Goal: Task Accomplishment & Management: Manage account settings

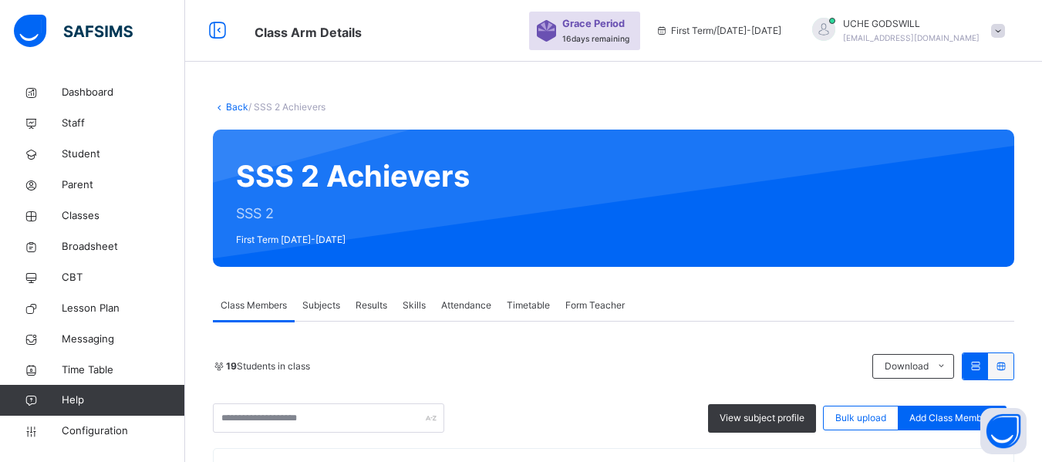
click at [591, 303] on span "Form Teacher" at bounding box center [594, 305] width 59 height 14
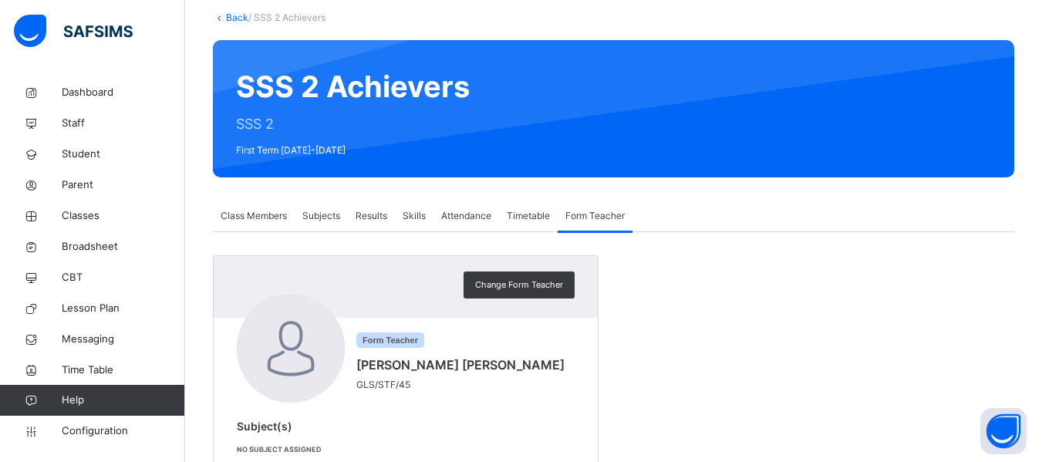
scroll to position [130, 0]
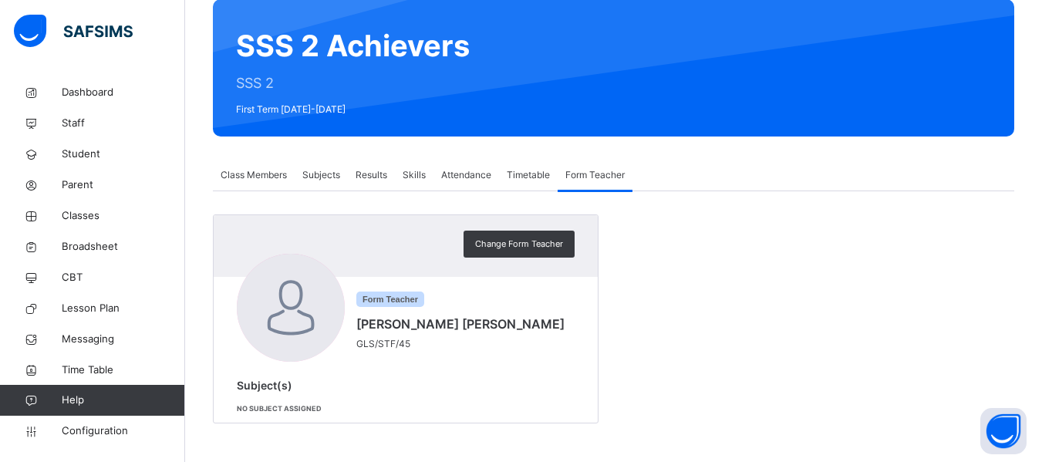
click at [261, 172] on span "Class Members" at bounding box center [254, 175] width 66 height 14
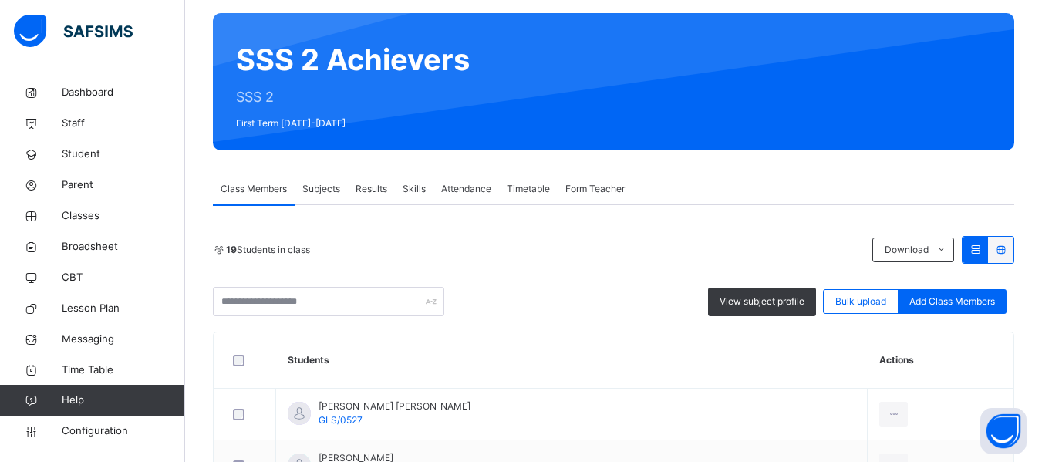
scroll to position [0, 0]
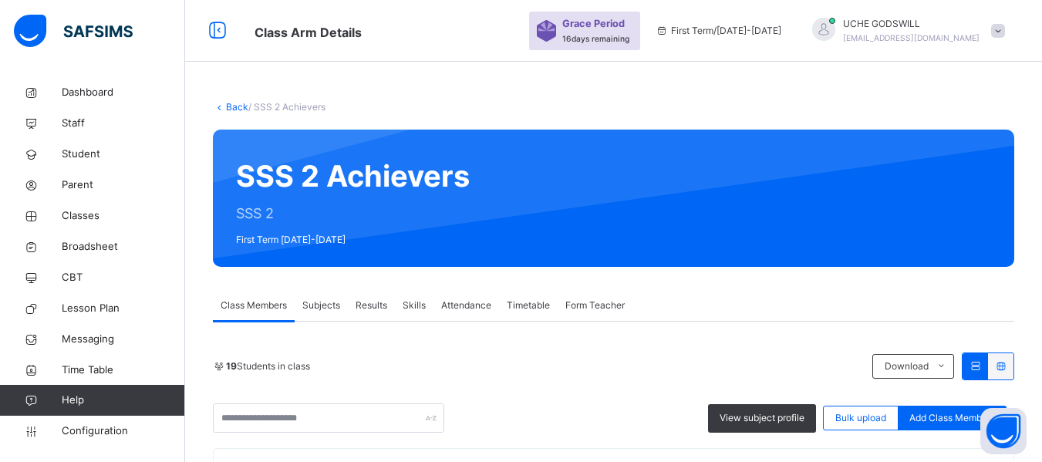
click at [232, 101] on link "Back" at bounding box center [237, 107] width 22 height 12
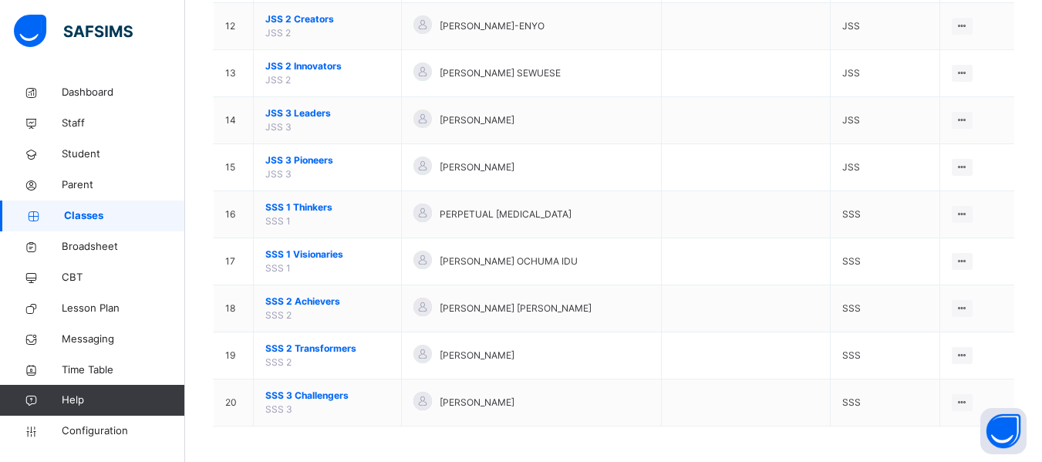
scroll to position [699, 0]
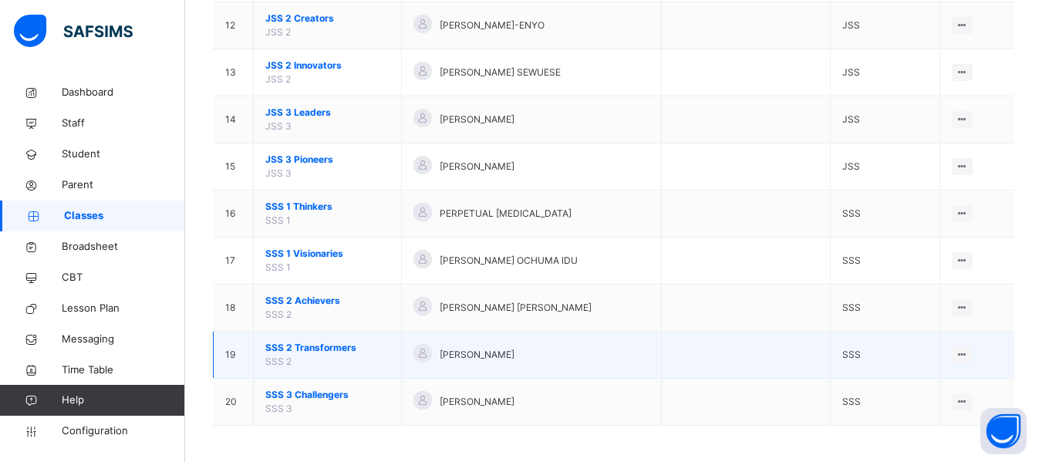
click at [319, 346] on span "SSS 2 Transformers" at bounding box center [327, 348] width 124 height 14
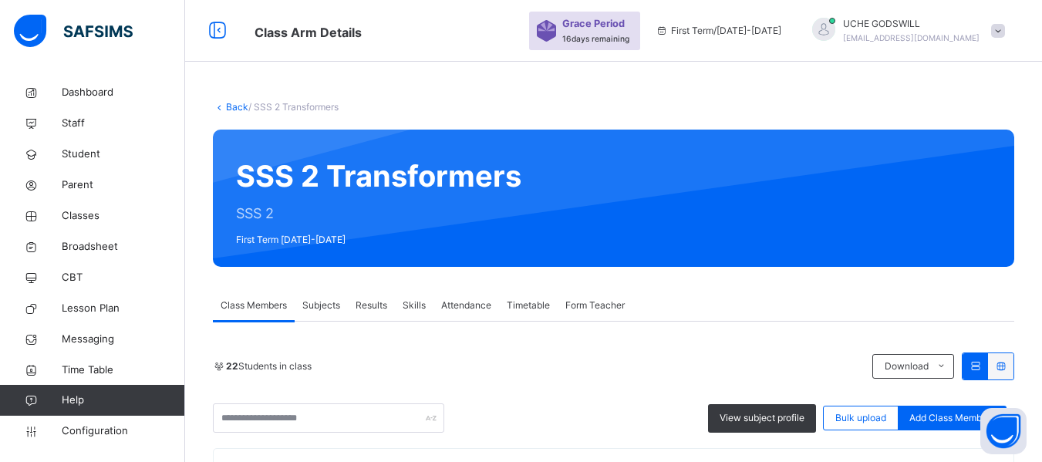
click at [229, 105] on link "Back" at bounding box center [237, 107] width 22 height 12
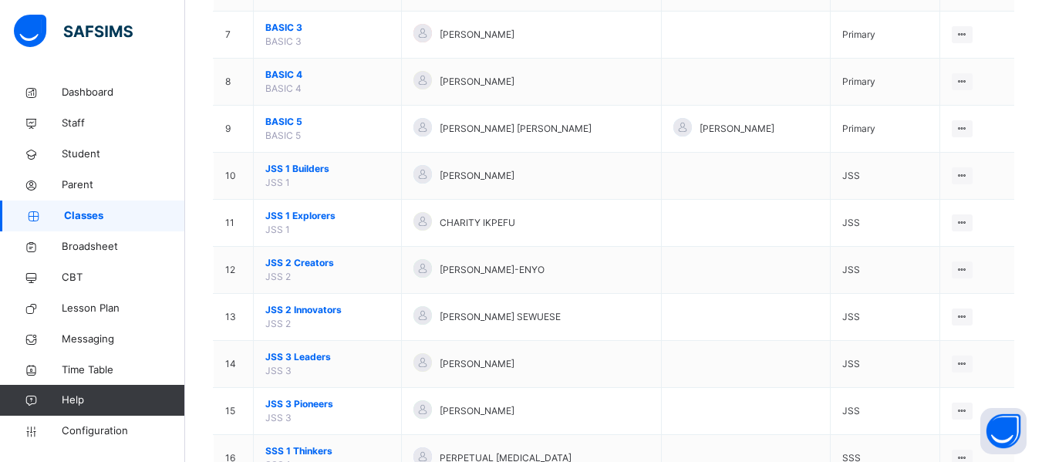
scroll to position [456, 0]
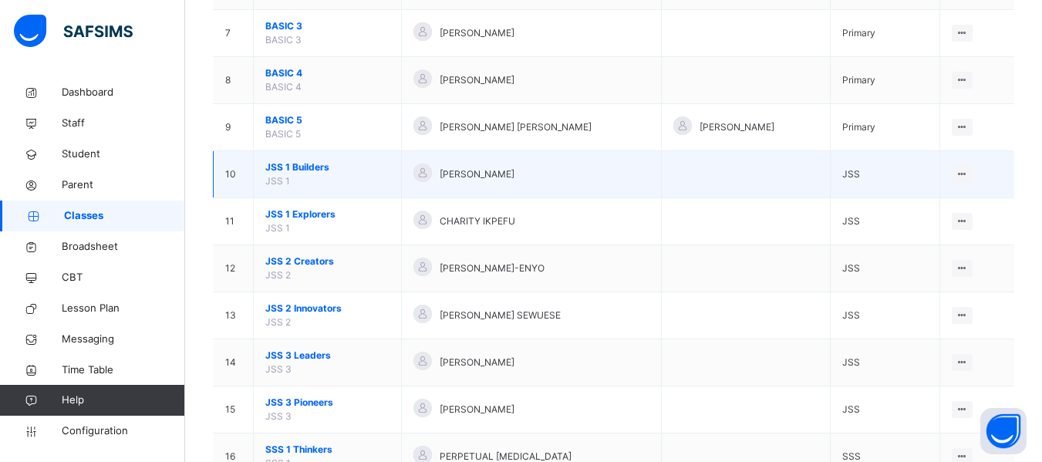
click at [308, 165] on span "JSS 1 Builders" at bounding box center [327, 167] width 124 height 14
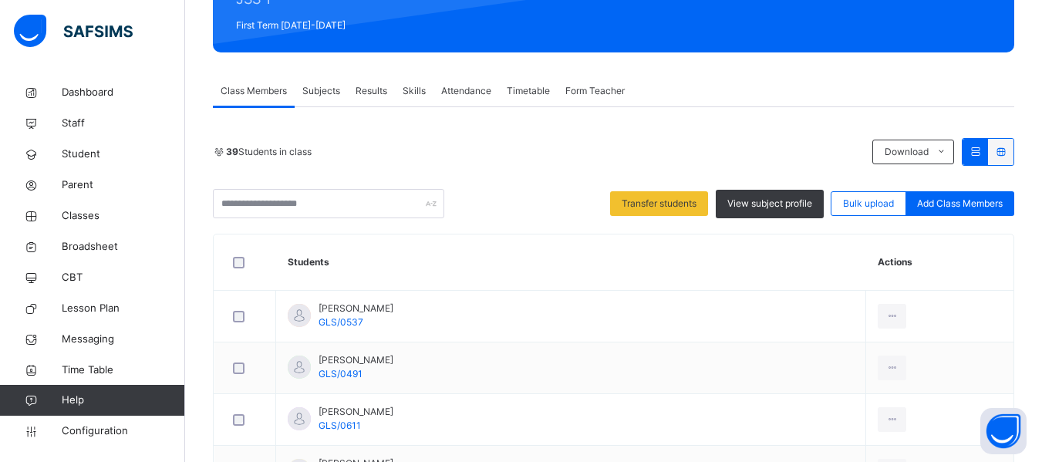
scroll to position [215, 0]
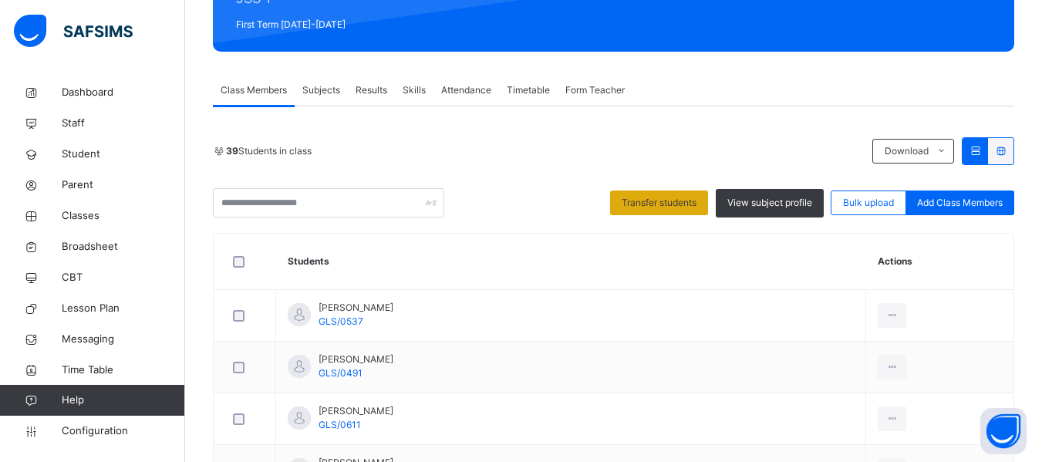
click at [658, 199] on span "Transfer students" at bounding box center [658, 203] width 75 height 14
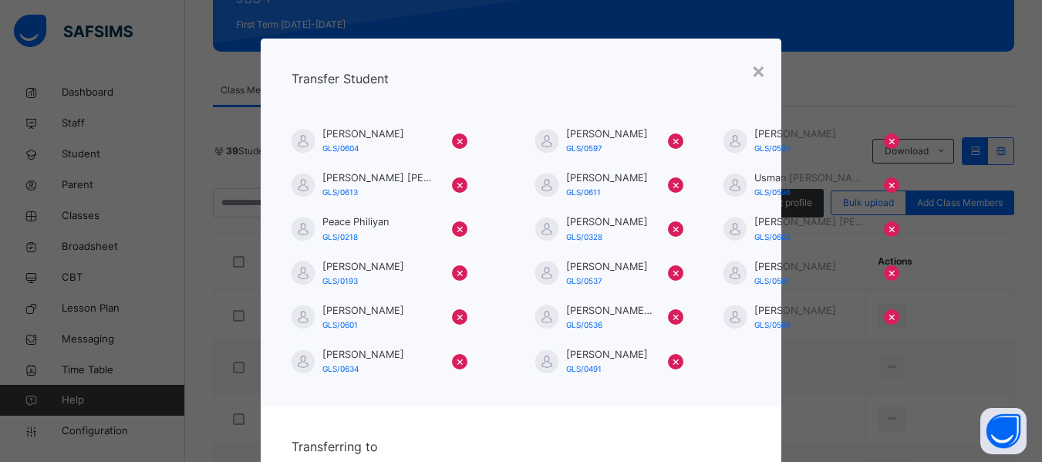
scroll to position [123, 0]
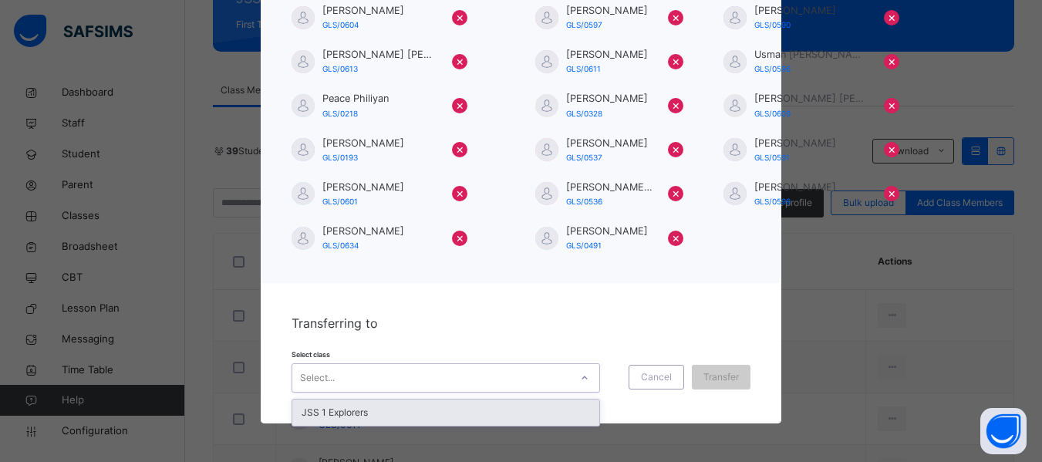
click at [552, 381] on div "Select..." at bounding box center [431, 378] width 278 height 24
click at [496, 409] on div "JSS 1 Explorers" at bounding box center [445, 412] width 307 height 26
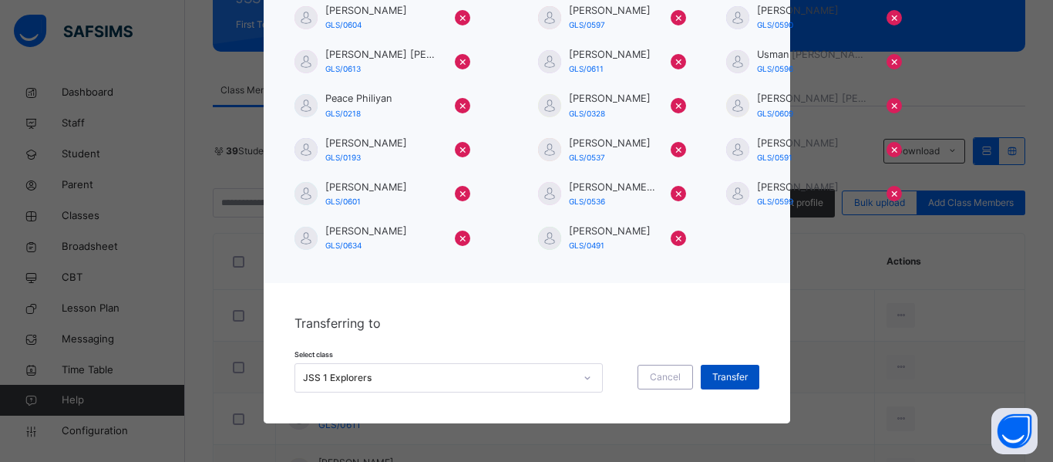
click at [723, 378] on span "Transfer" at bounding box center [729, 377] width 35 height 14
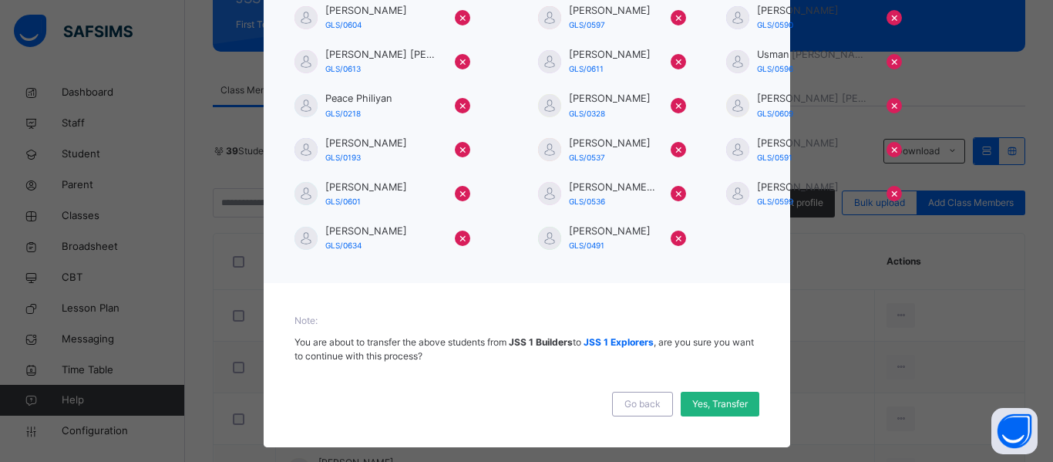
click at [712, 401] on span "Yes, Transfer" at bounding box center [720, 404] width 56 height 14
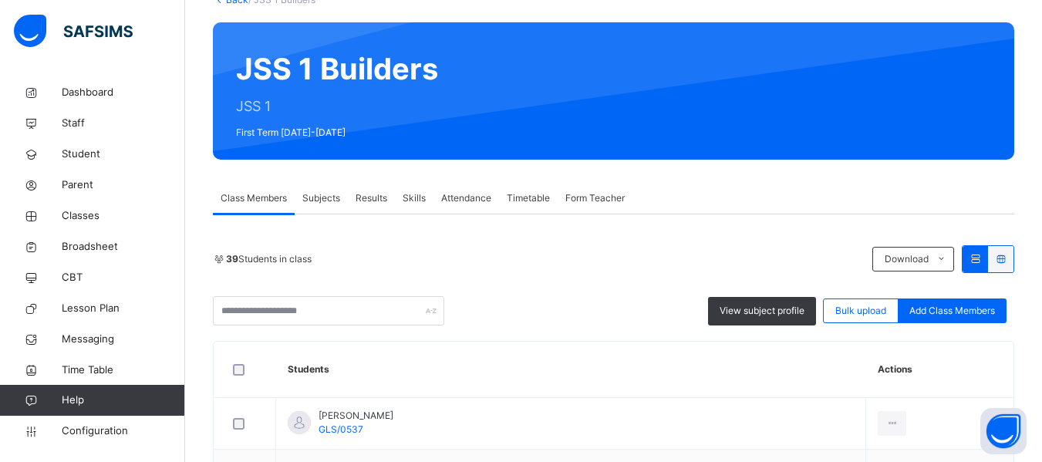
scroll to position [106, 0]
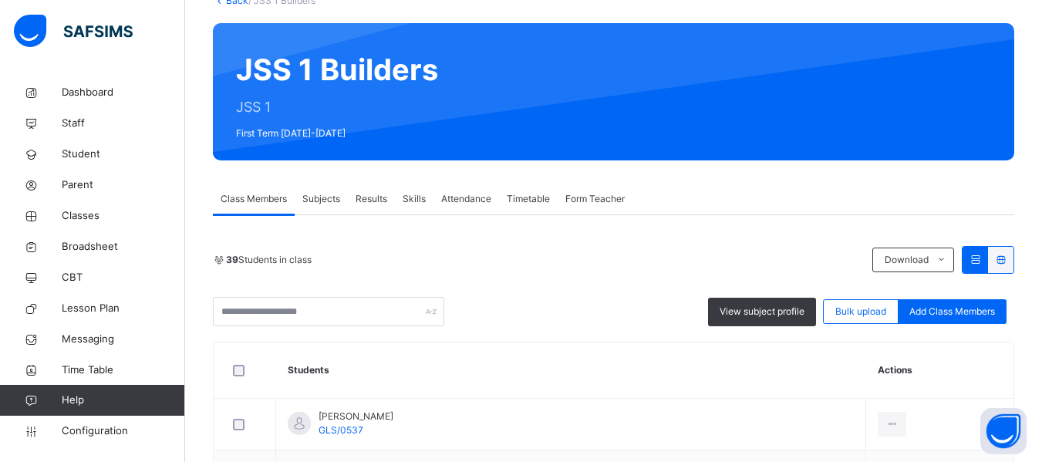
click at [315, 199] on span "Subjects" at bounding box center [321, 199] width 38 height 14
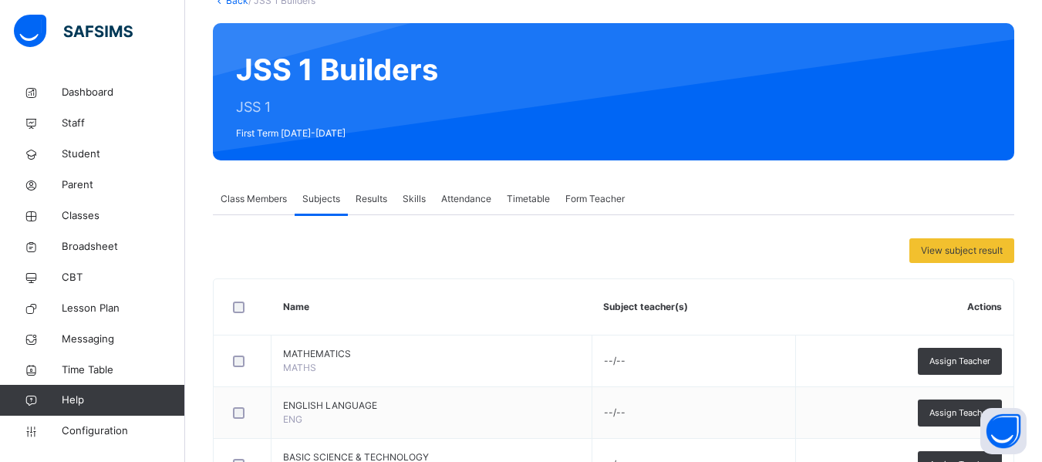
click at [250, 189] on div "Class Members" at bounding box center [254, 198] width 82 height 31
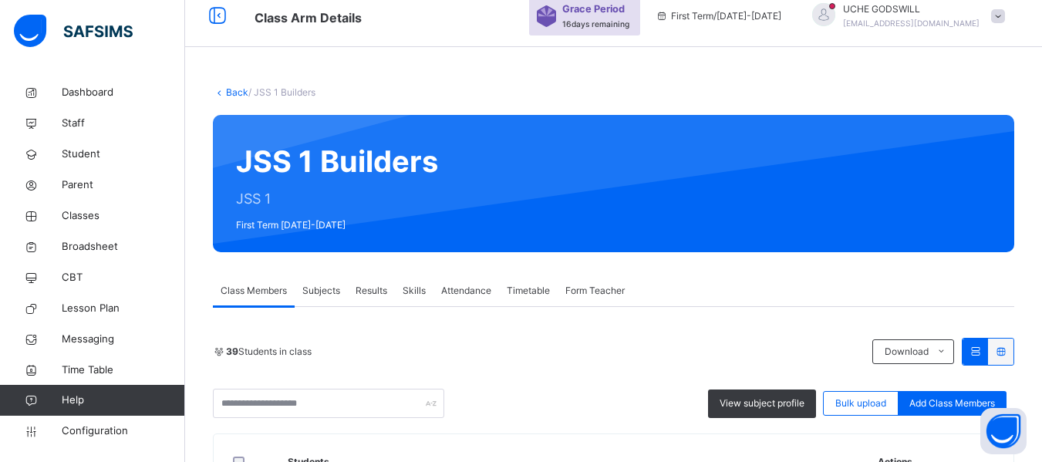
scroll to position [0, 0]
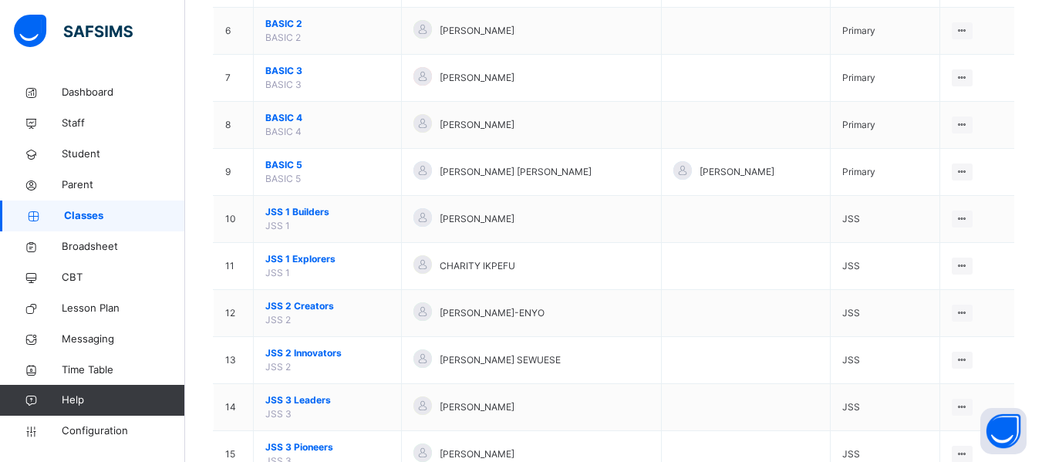
scroll to position [402, 0]
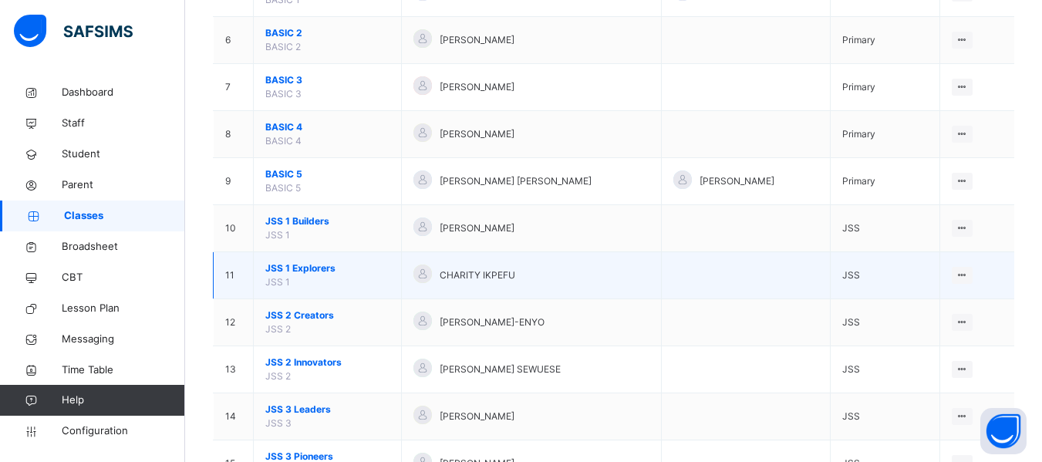
click at [315, 268] on span "JSS 1 Explorers" at bounding box center [327, 268] width 124 height 14
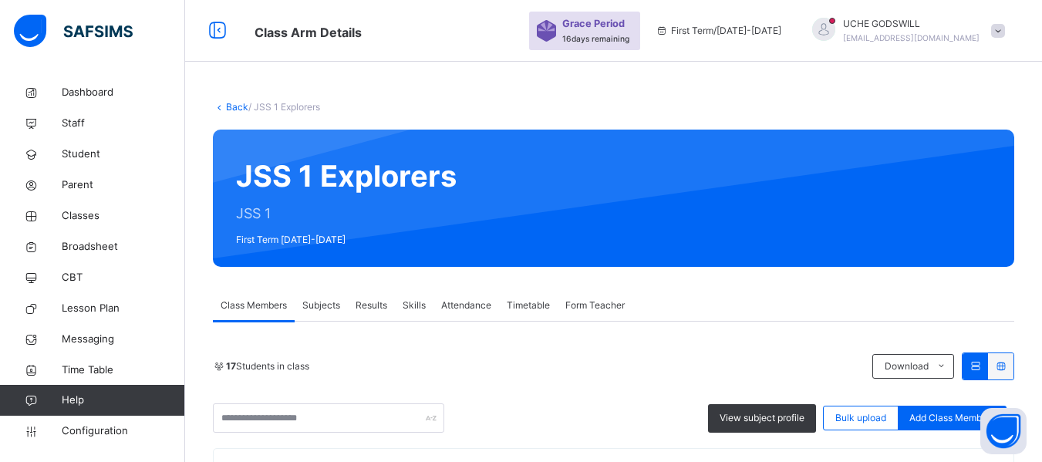
click at [233, 103] on link "Back" at bounding box center [237, 107] width 22 height 12
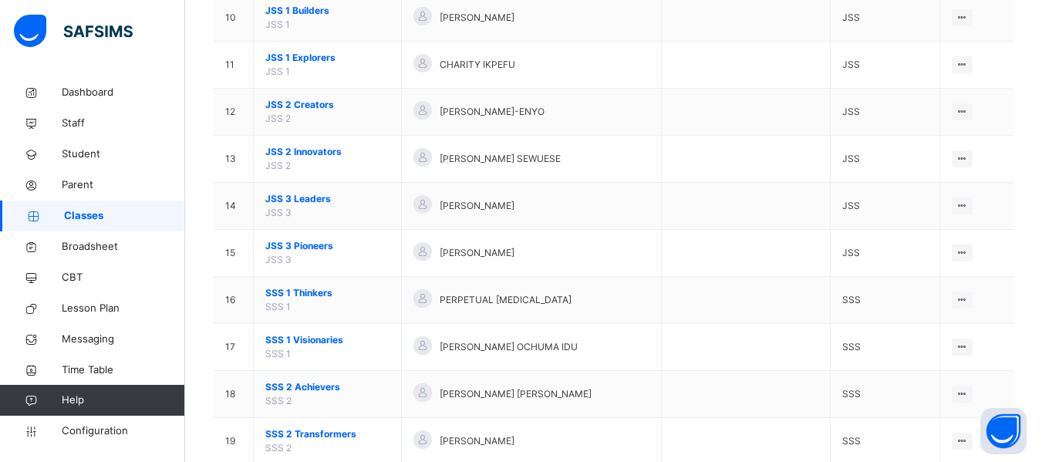
scroll to position [701, 0]
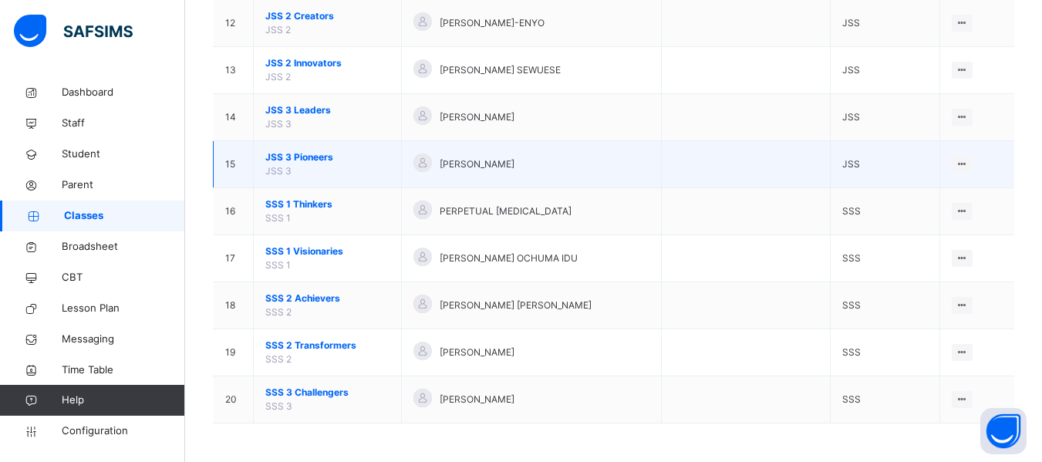
click at [303, 152] on span "JSS 3 Pioneers" at bounding box center [327, 157] width 124 height 14
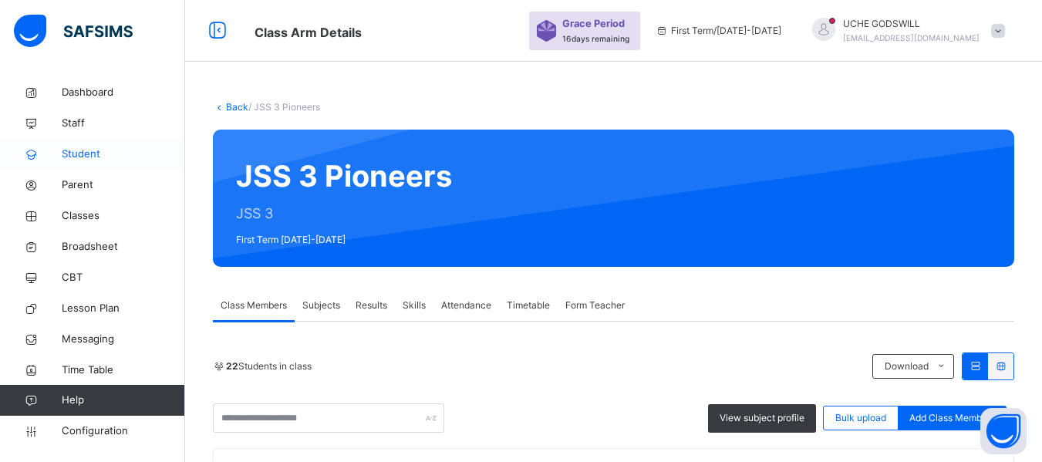
click at [79, 155] on span "Student" at bounding box center [123, 153] width 123 height 15
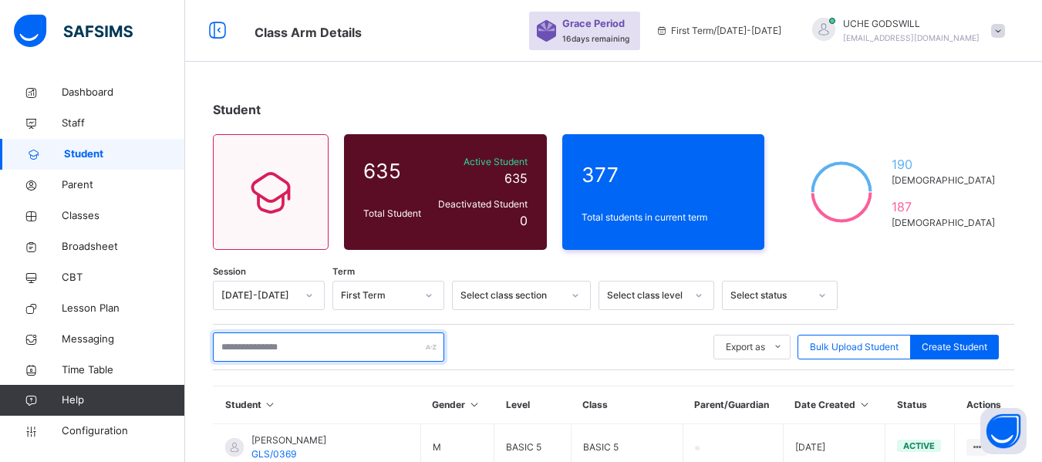
click at [292, 352] on input "text" at bounding box center [328, 346] width 231 height 29
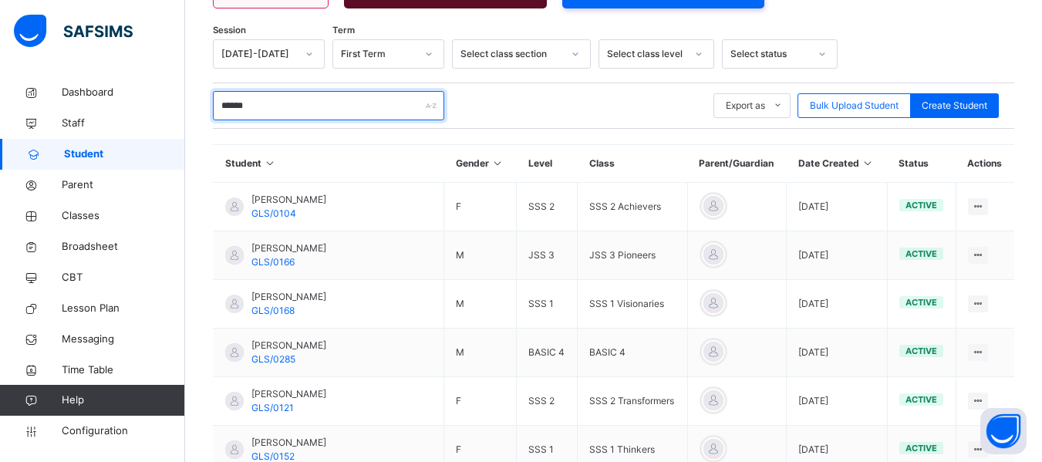
scroll to position [248, 0]
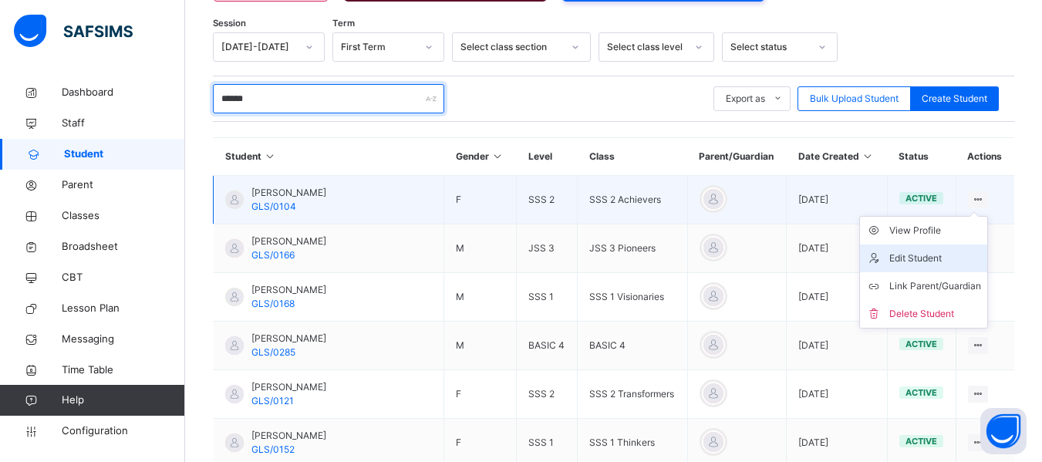
type input "******"
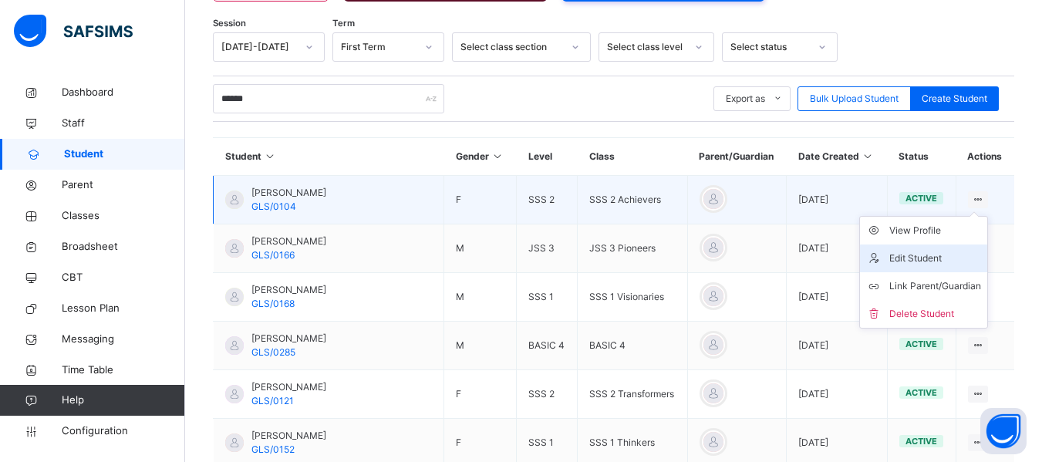
click at [922, 257] on div "Edit Student" at bounding box center [935, 258] width 92 height 15
select select "**"
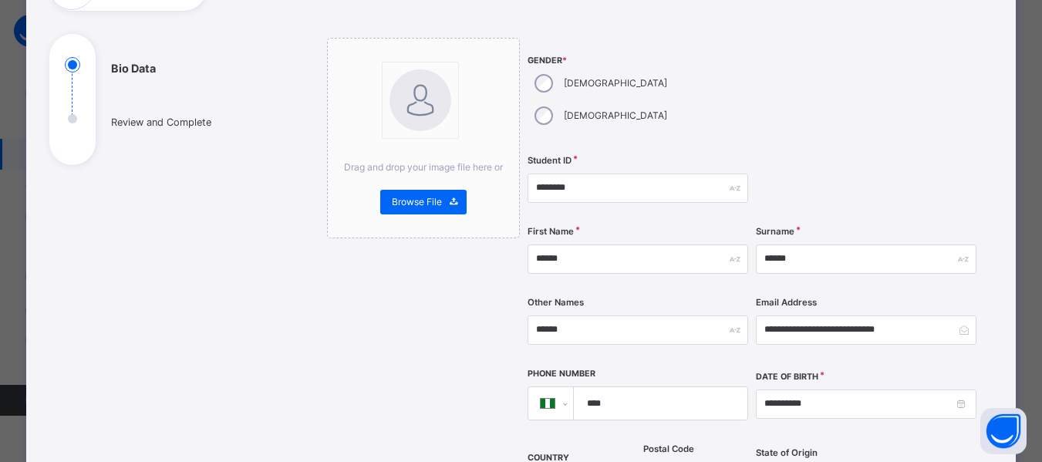
scroll to position [187, 0]
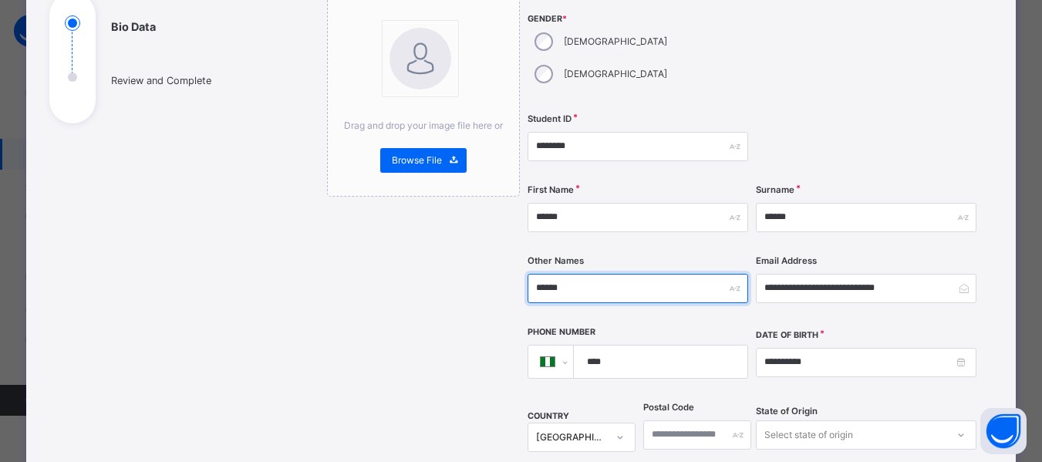
click at [590, 274] on input "******" at bounding box center [637, 288] width 221 height 29
type input "*"
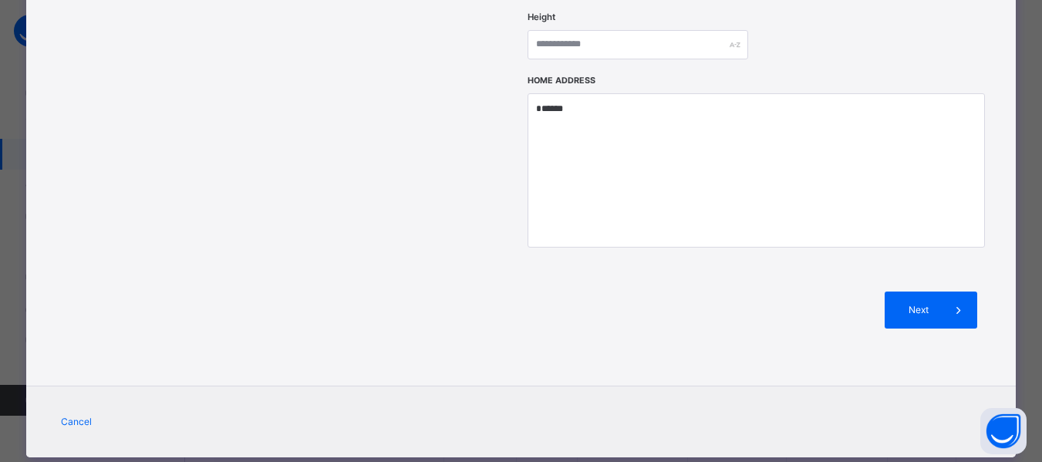
scroll to position [720, 0]
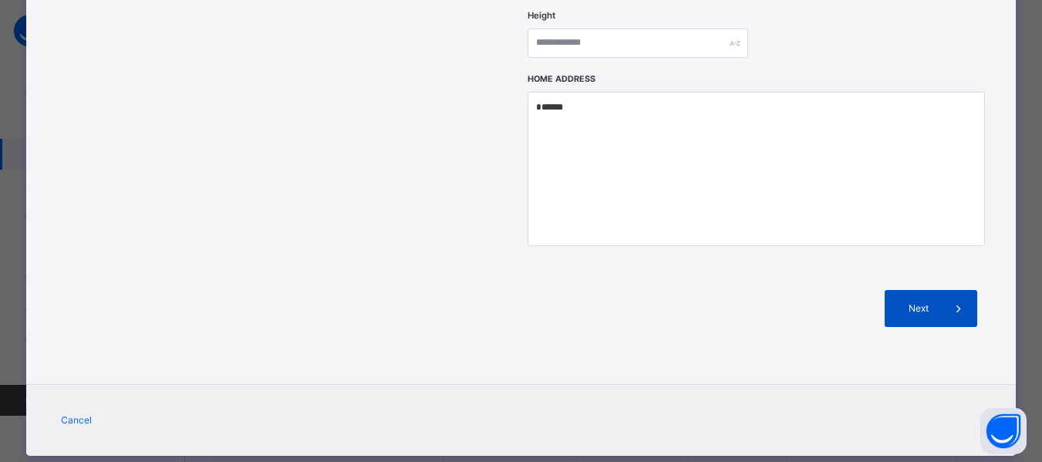
type input "*********"
click at [921, 290] on div "Next" at bounding box center [930, 308] width 93 height 37
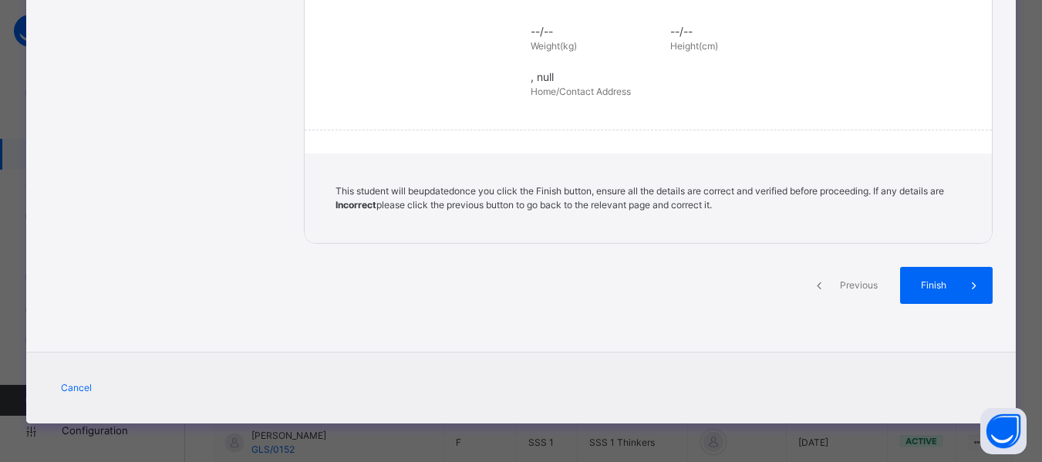
scroll to position [386, 0]
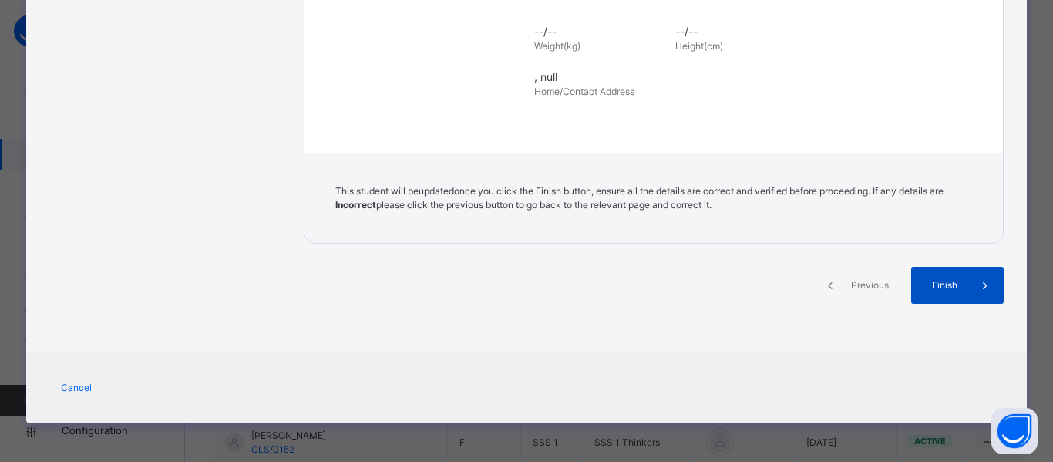
click at [956, 281] on span "Finish" at bounding box center [945, 285] width 44 height 14
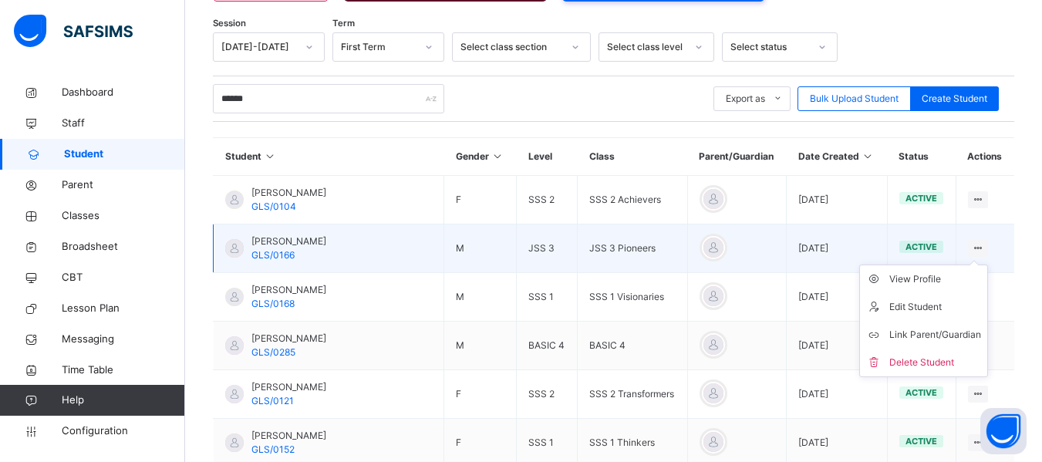
click at [988, 244] on div at bounding box center [978, 248] width 21 height 17
click at [914, 305] on div "Edit Student" at bounding box center [935, 306] width 92 height 15
select select "**"
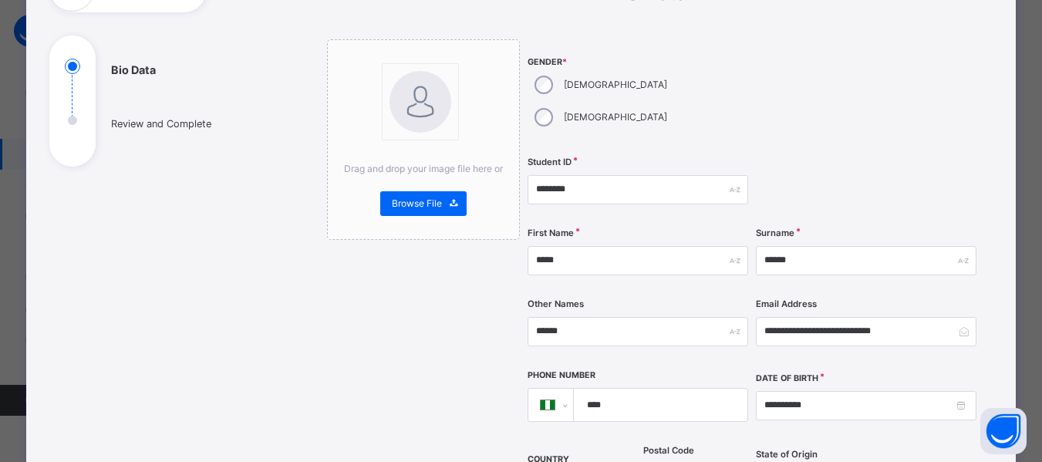
scroll to position [145, 0]
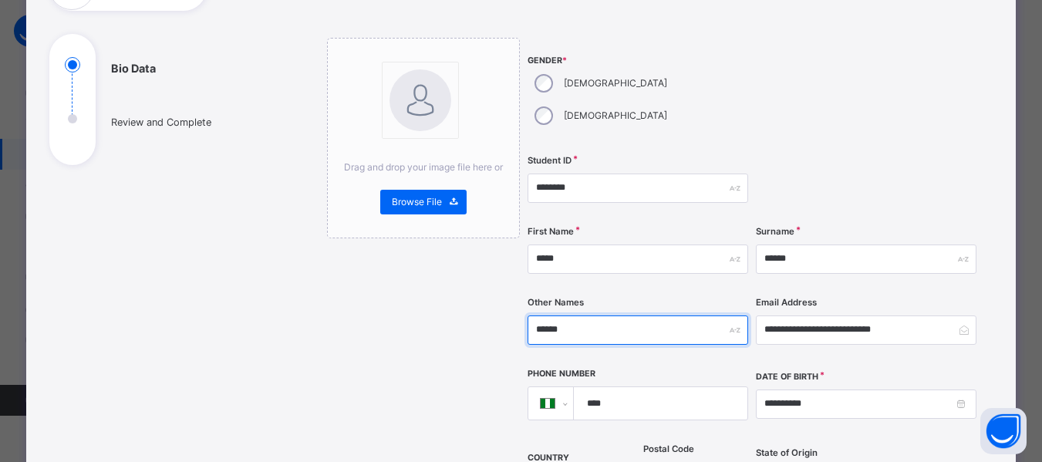
click at [566, 315] on input "******" at bounding box center [637, 329] width 221 height 29
type input "*"
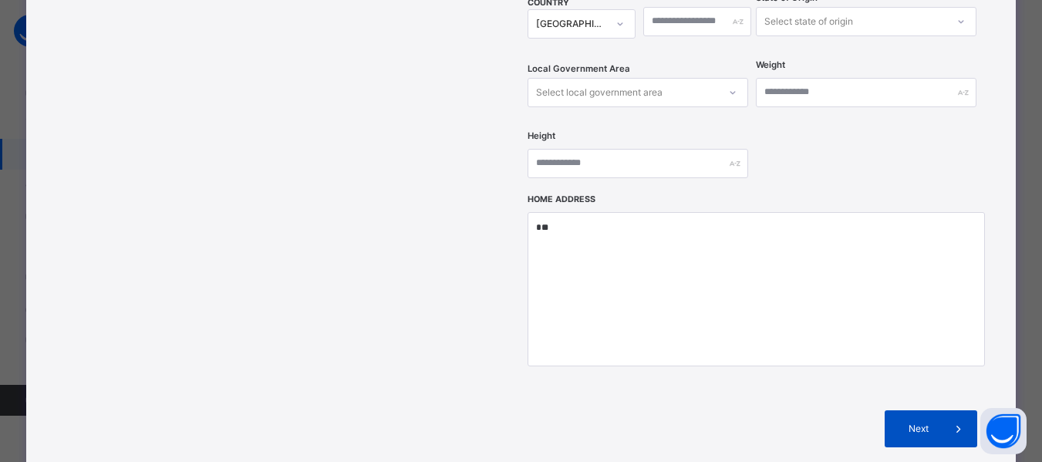
scroll to position [601, 0]
type input "*********"
click at [925, 421] on span "Next" at bounding box center [918, 428] width 44 height 14
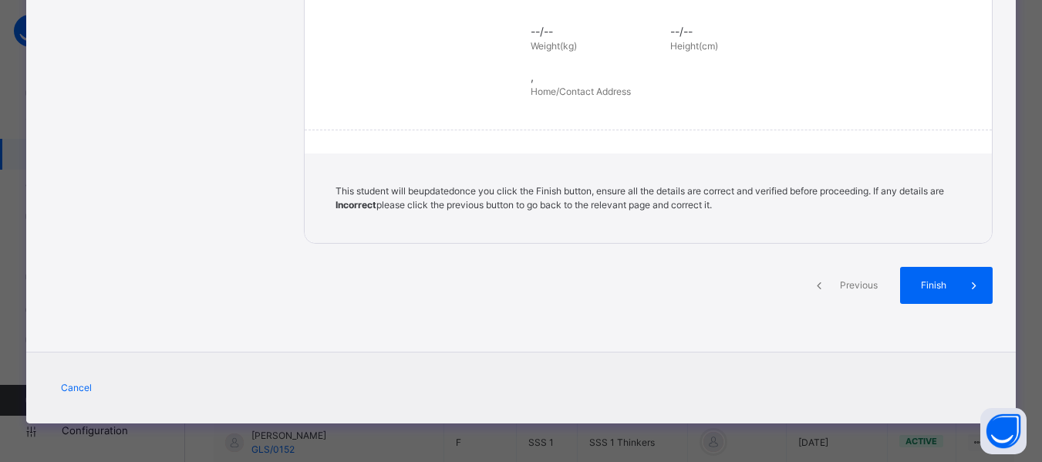
scroll to position [386, 0]
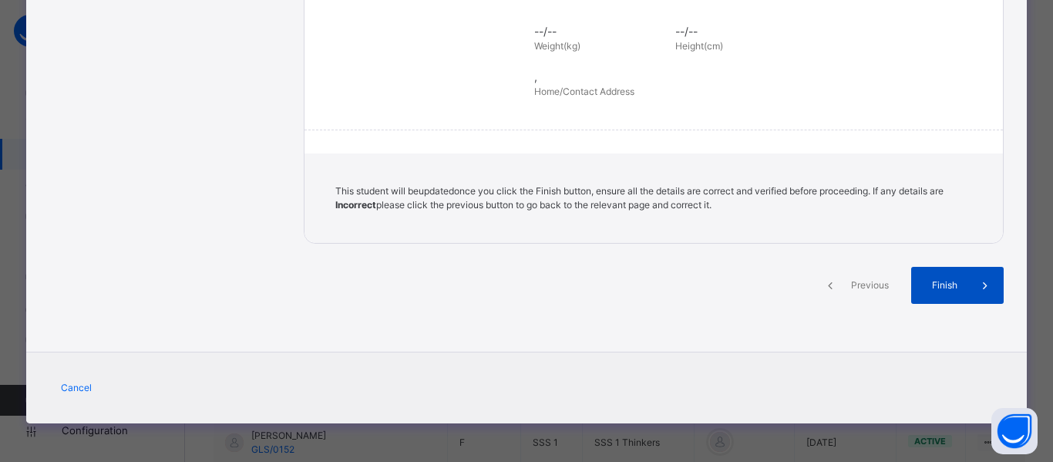
click at [946, 274] on div "Finish" at bounding box center [957, 285] width 93 height 37
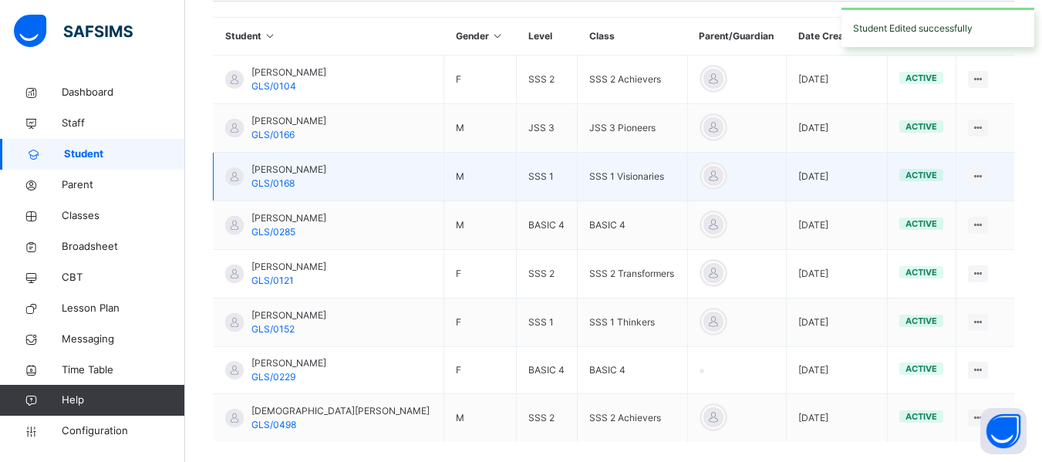
scroll to position [382, 0]
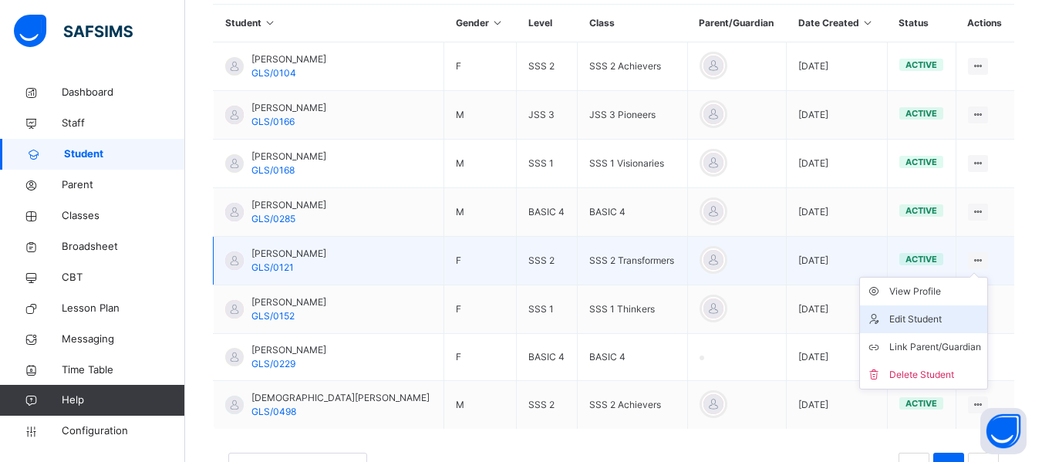
click at [905, 314] on div "Edit Student" at bounding box center [935, 318] width 92 height 15
select select "**"
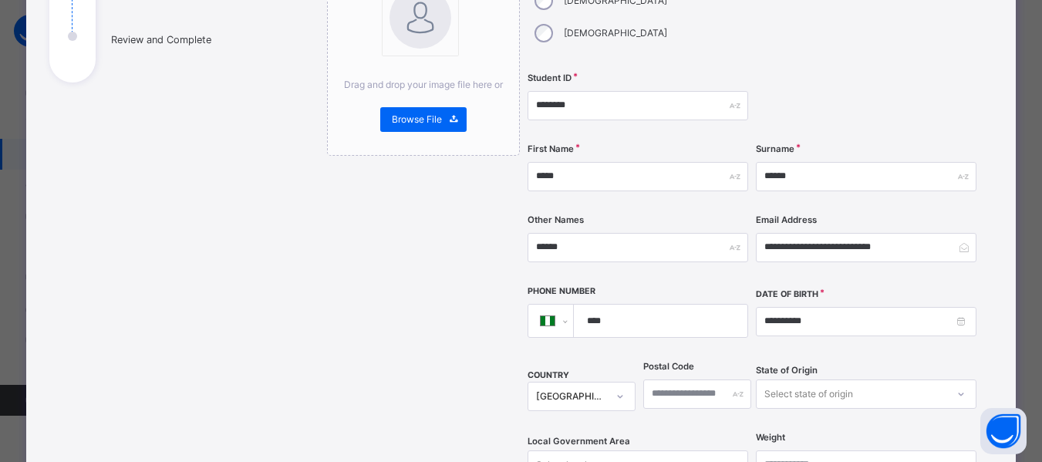
scroll to position [231, 0]
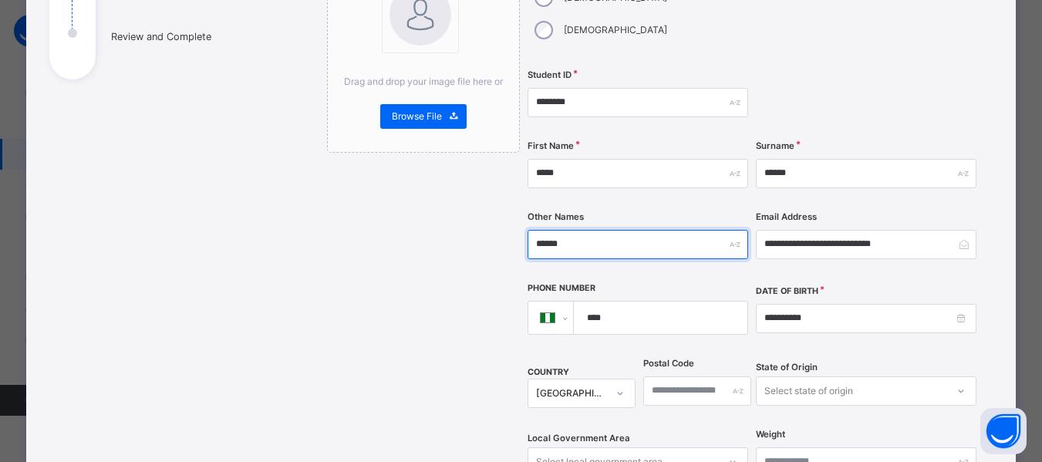
click at [577, 230] on input "******" at bounding box center [637, 244] width 221 height 29
type input "*"
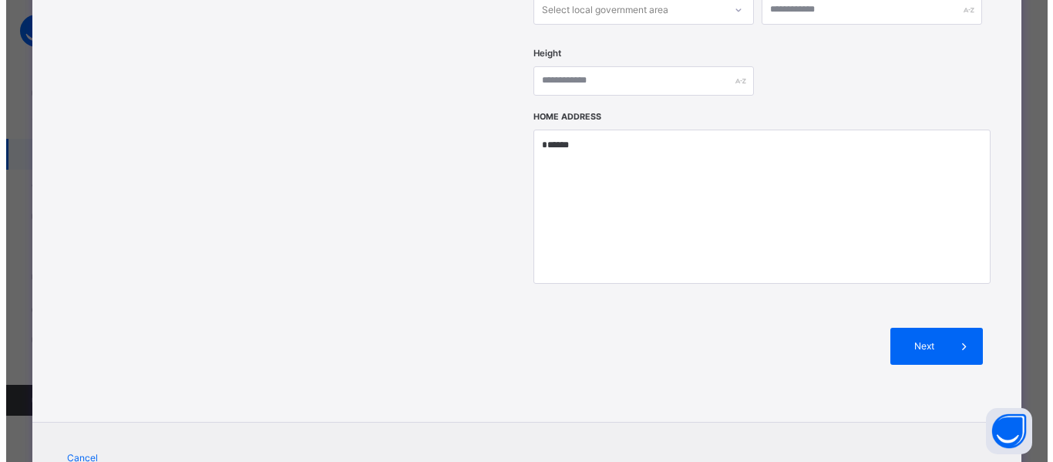
scroll to position [720, 0]
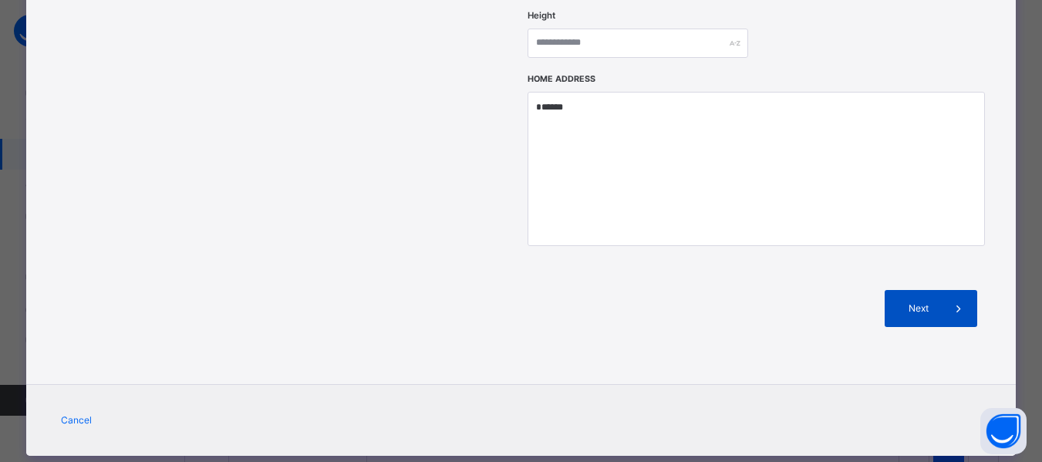
type input "*********"
click at [911, 301] on span "Next" at bounding box center [918, 308] width 44 height 14
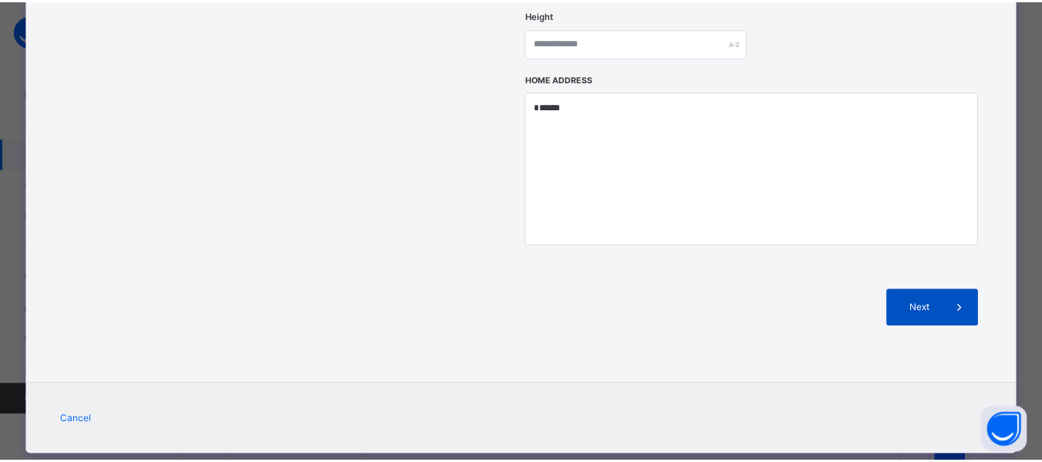
scroll to position [386, 0]
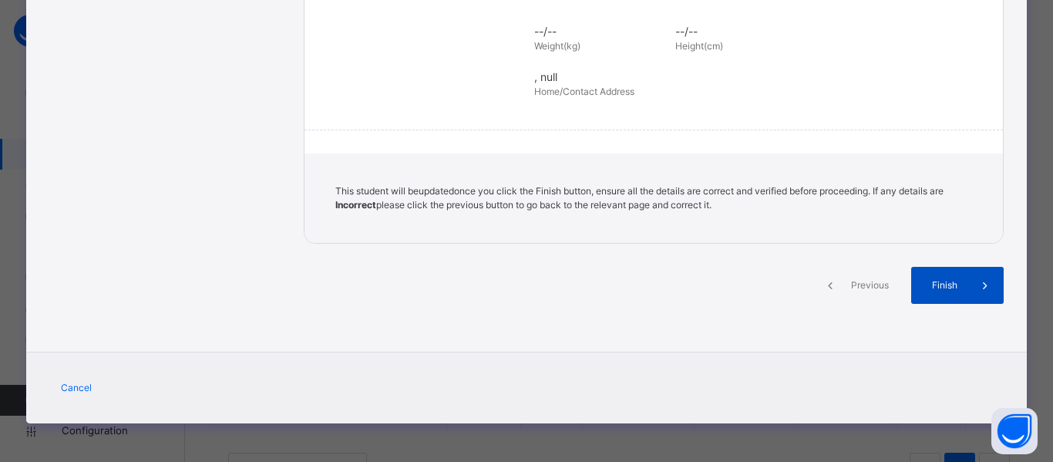
click at [941, 275] on div "Finish" at bounding box center [957, 285] width 93 height 37
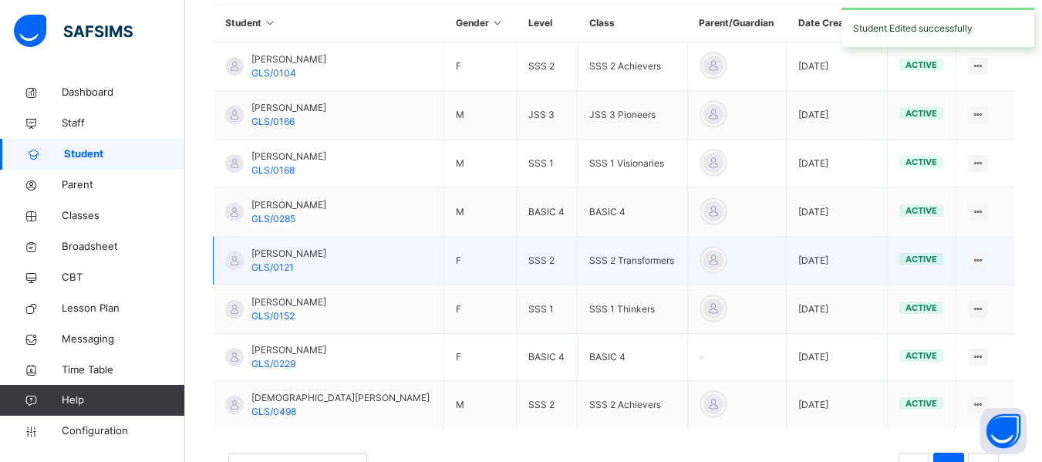
scroll to position [442, 0]
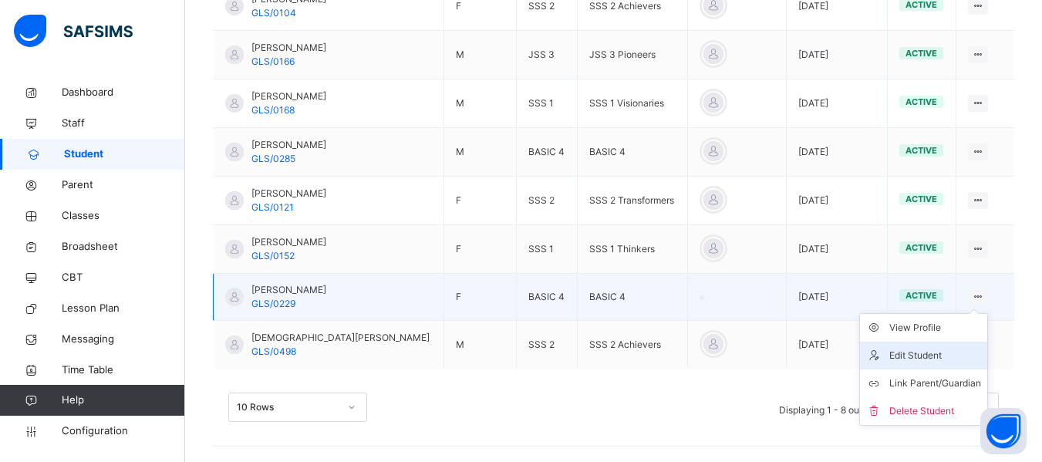
click at [908, 353] on div "Edit Student" at bounding box center [935, 355] width 92 height 15
select select "**"
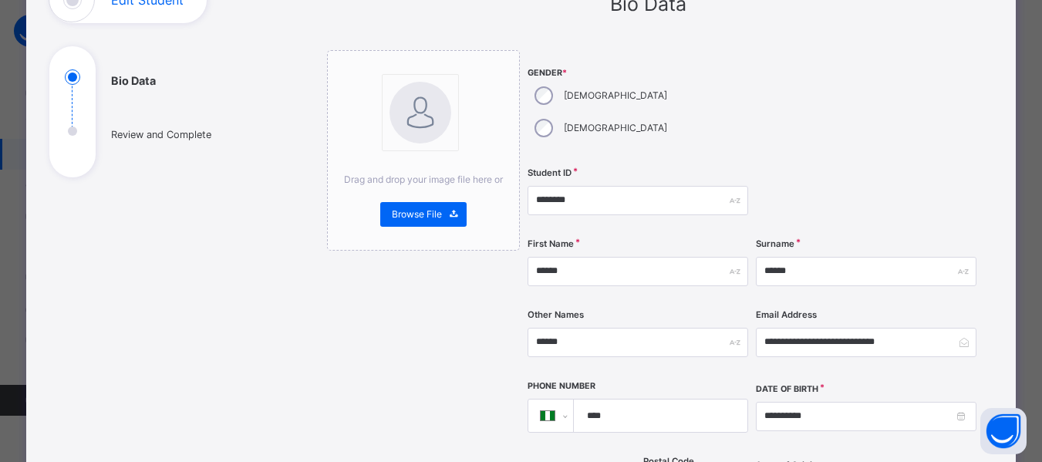
scroll to position [133, 0]
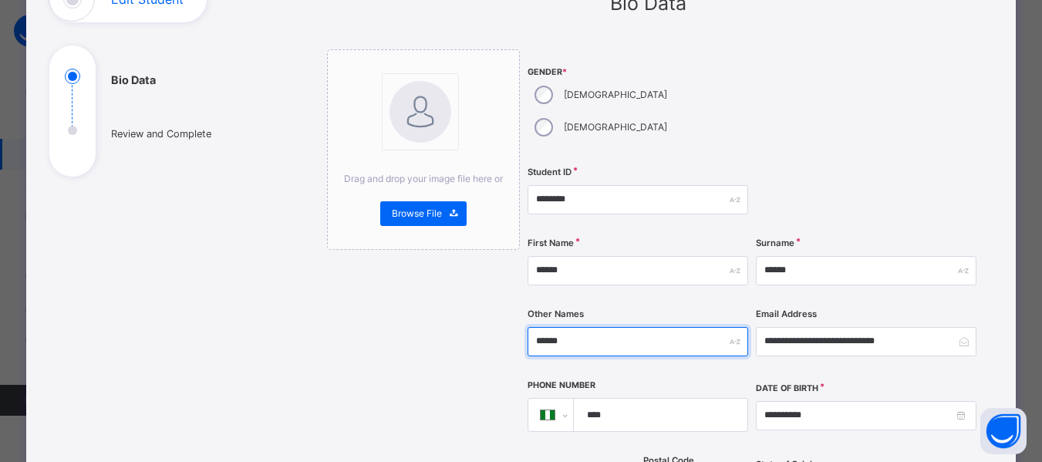
click at [574, 327] on input "******" at bounding box center [637, 341] width 221 height 29
type input "*"
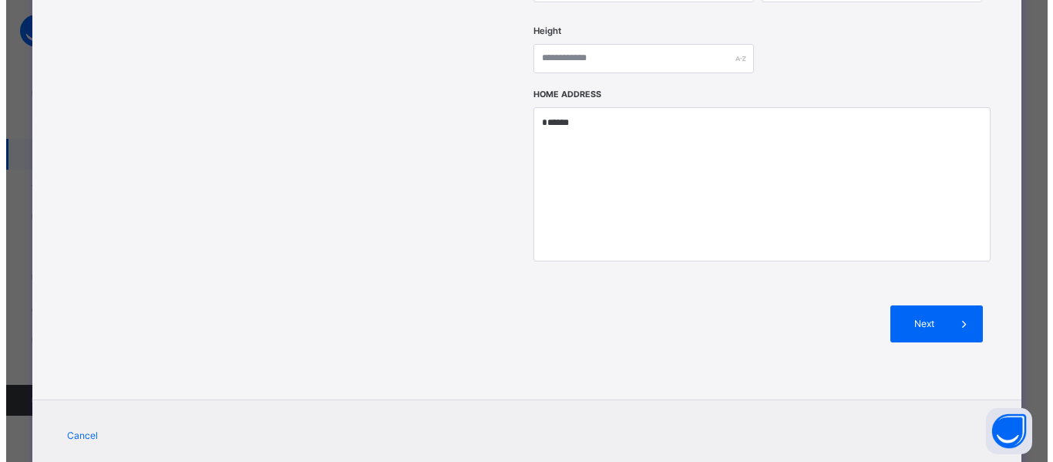
scroll to position [719, 0]
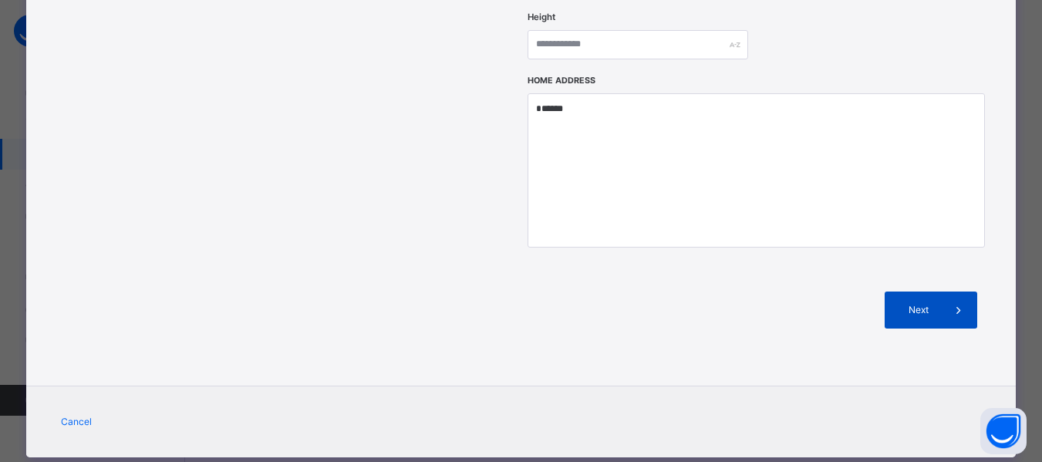
type input "*********"
click at [954, 301] on icon at bounding box center [958, 310] width 17 height 19
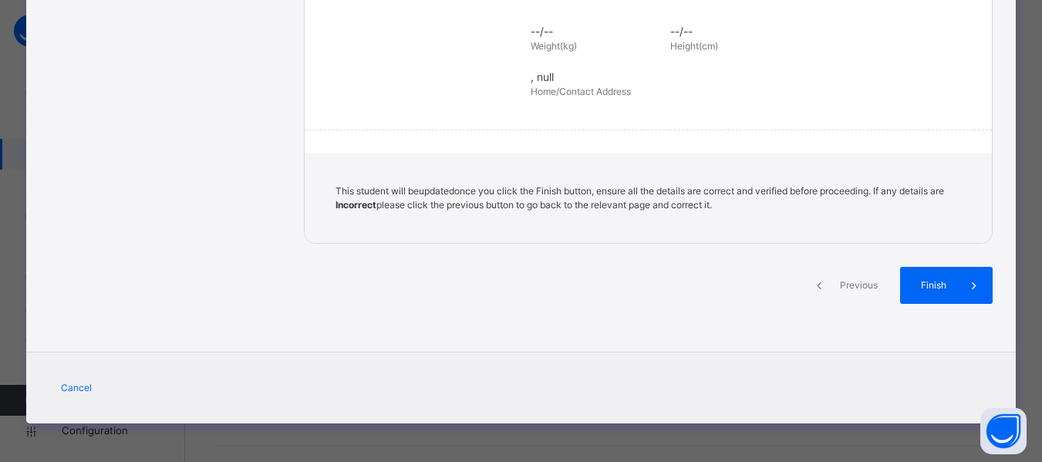
scroll to position [386, 0]
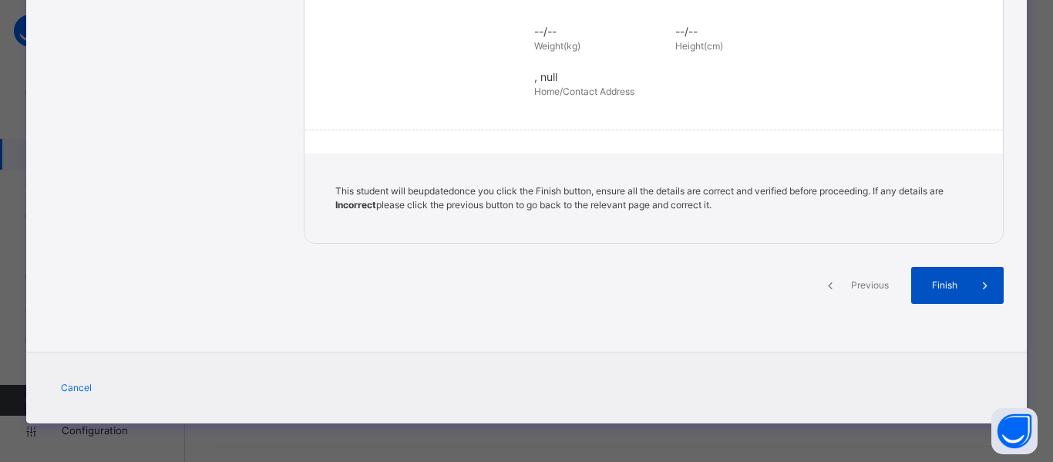
click at [950, 279] on span "Finish" at bounding box center [945, 285] width 44 height 14
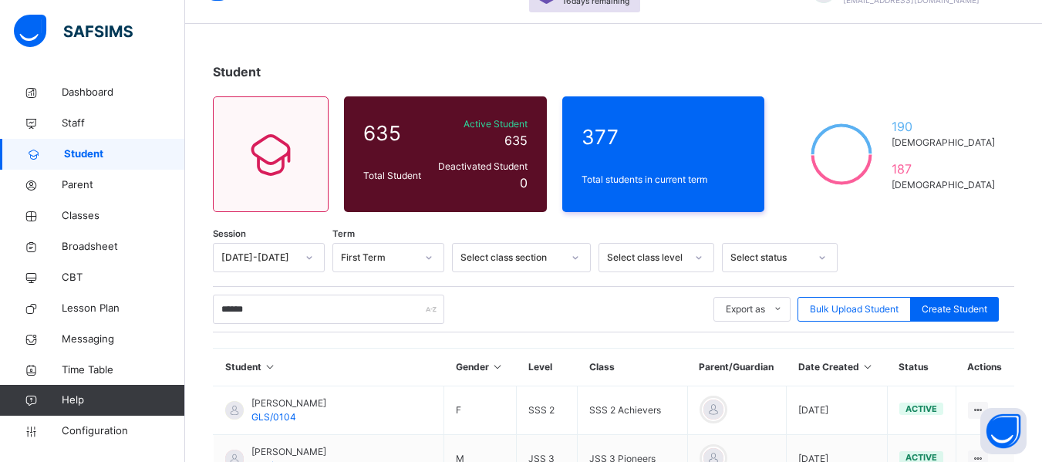
scroll to position [0, 0]
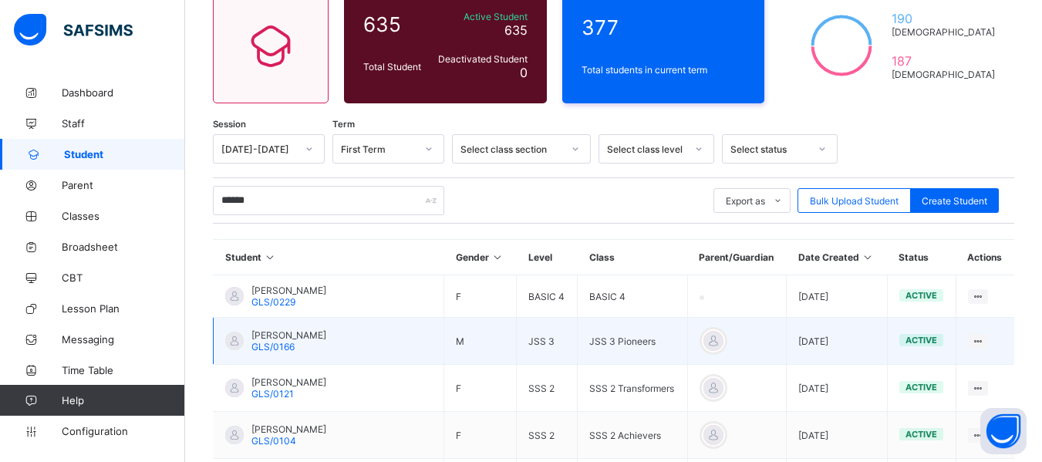
scroll to position [142, 0]
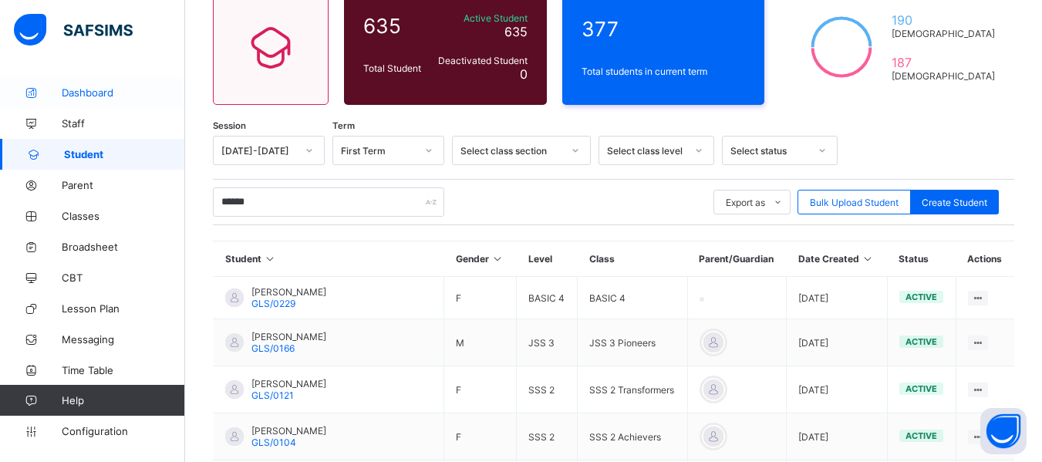
type input "******"
click at [77, 88] on span "Dashboard" at bounding box center [123, 92] width 123 height 12
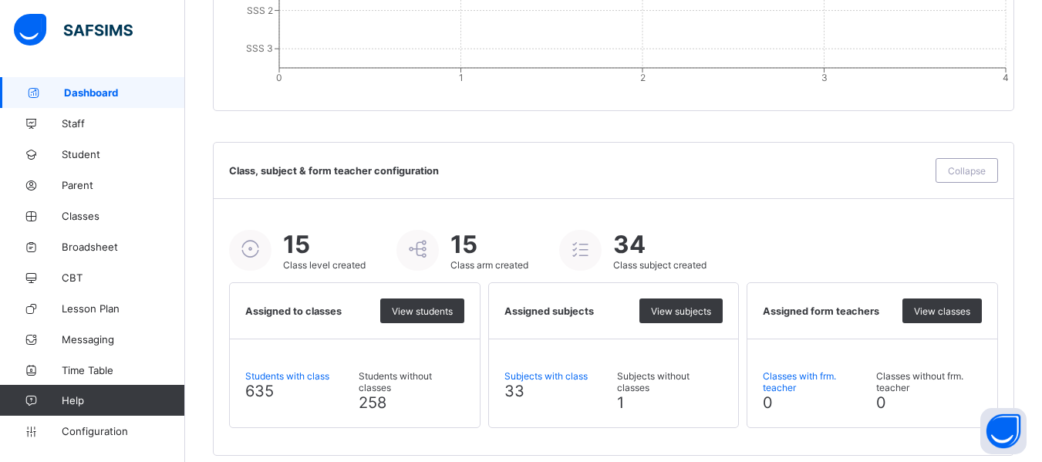
scroll to position [1726, 0]
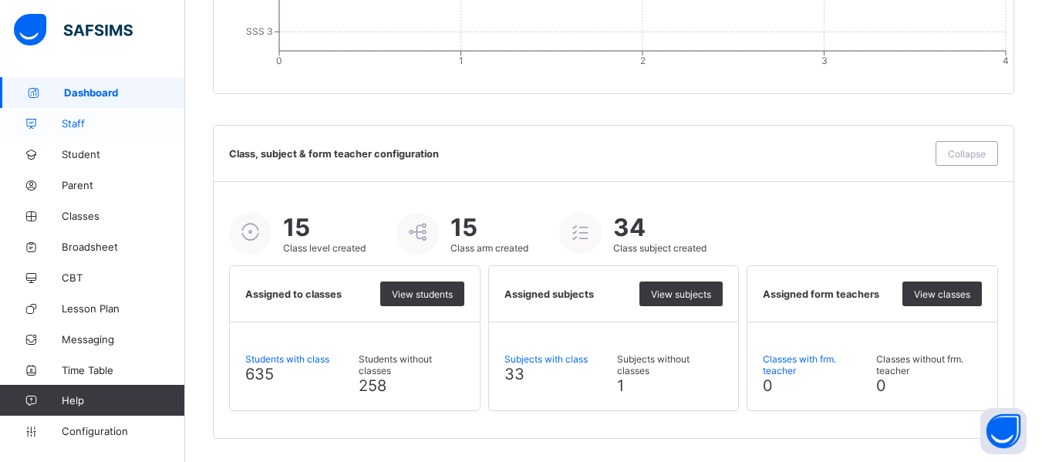
click at [69, 122] on span "Staff" at bounding box center [123, 123] width 123 height 12
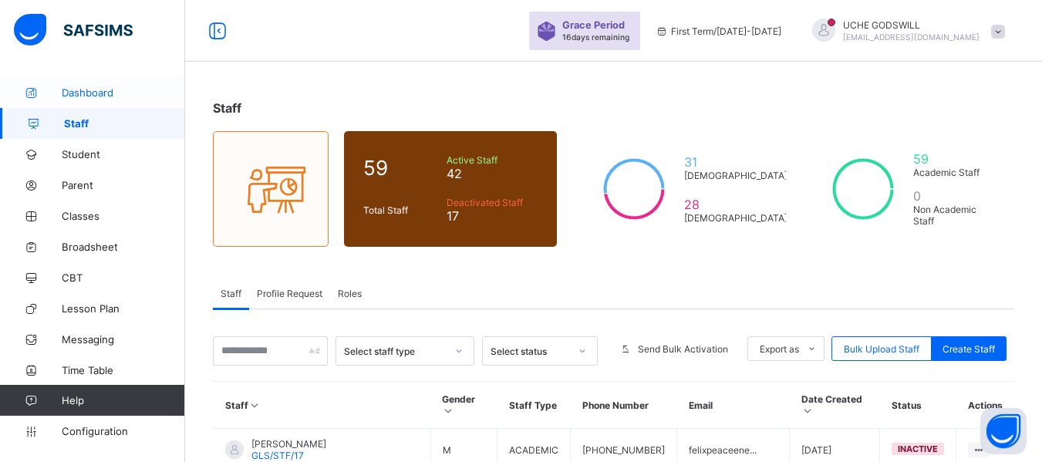
click at [80, 83] on link "Dashboard" at bounding box center [92, 92] width 185 height 31
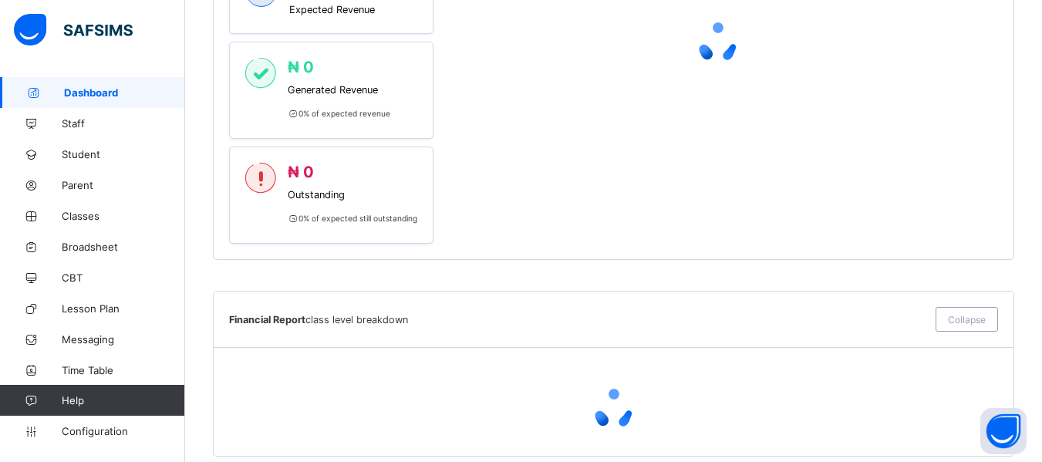
scroll to position [1171, 0]
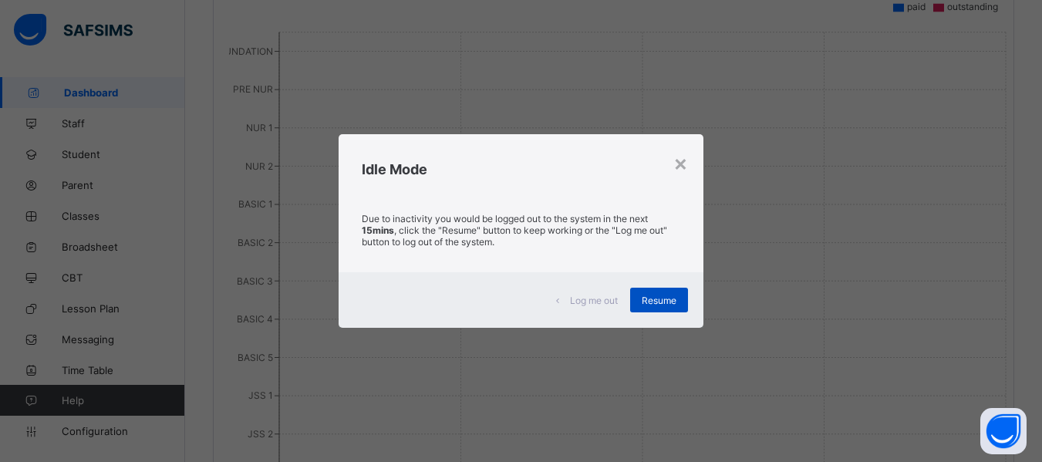
click at [653, 300] on span "Resume" at bounding box center [658, 301] width 35 height 12
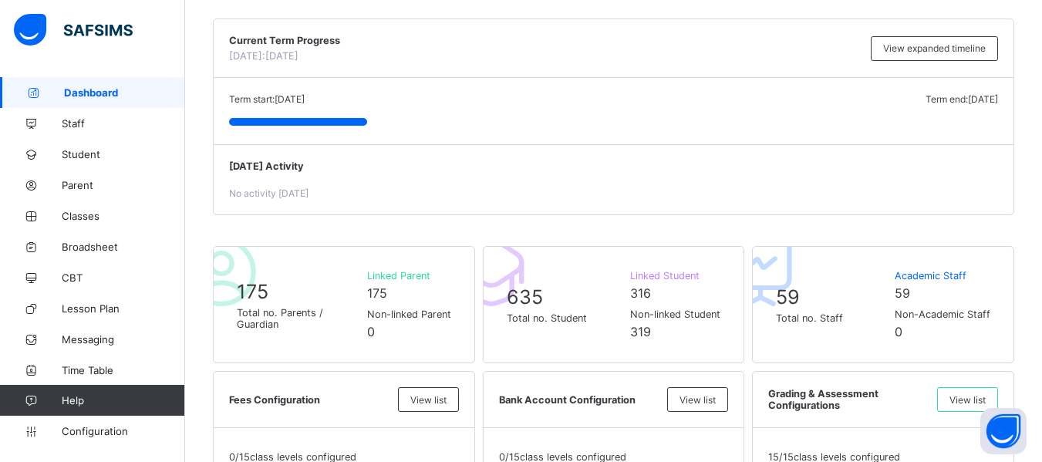
scroll to position [144, 0]
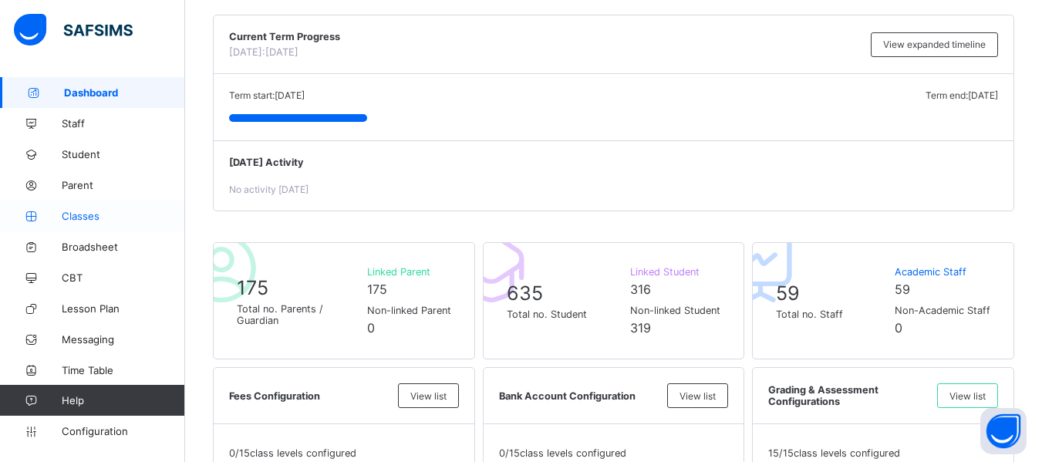
click at [79, 212] on span "Classes" at bounding box center [123, 216] width 123 height 12
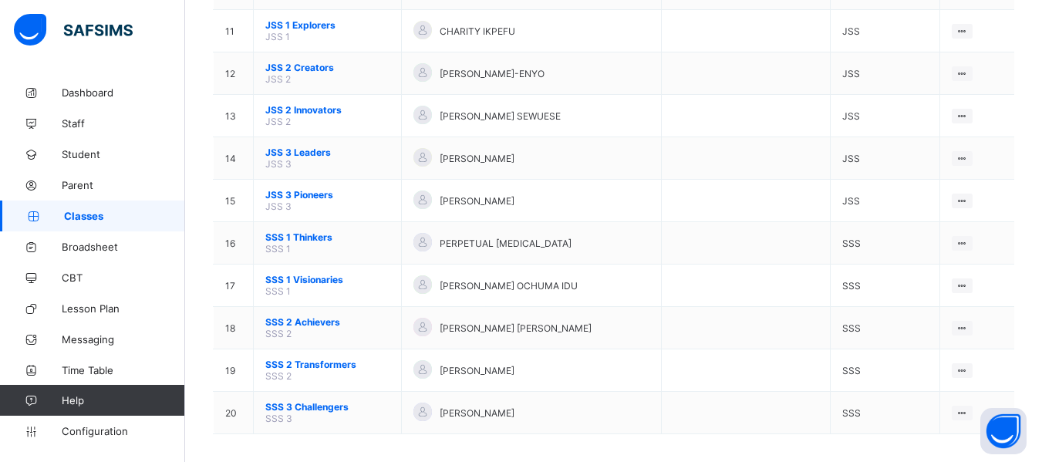
scroll to position [606, 0]
